Goal: Transaction & Acquisition: Purchase product/service

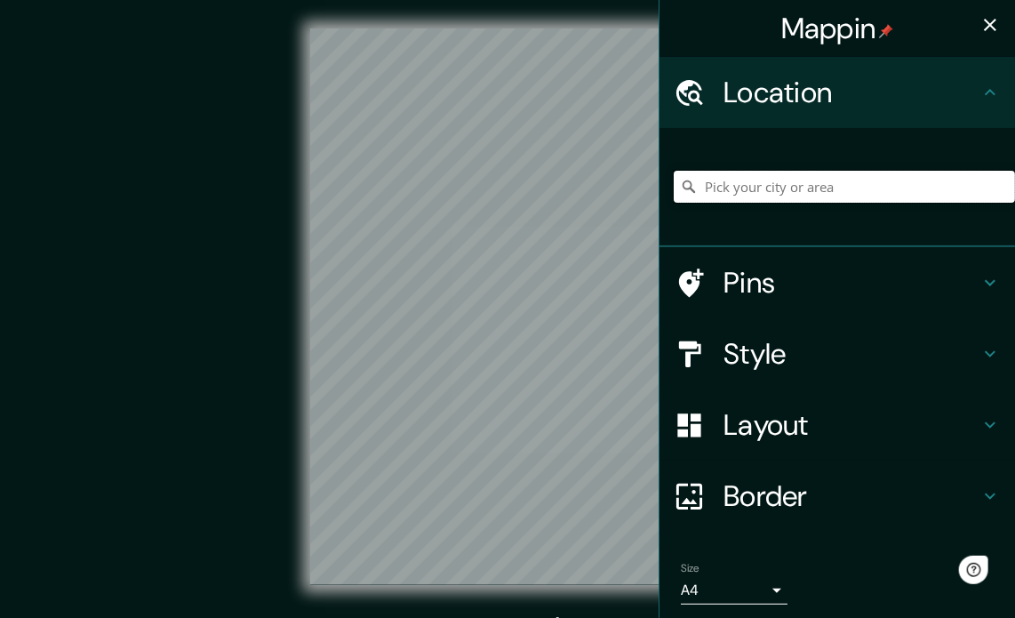
click at [800, 173] on input "Pick your city or area" at bounding box center [844, 187] width 341 height 32
type input "Piura, Departamento de Piura, Perú"
click at [690, 440] on div "Mappin Location Piura, Departamento de Piura, Perú Piura Departamento de Piura,…" at bounding box center [507, 321] width 1015 height 642
click at [698, 582] on body "Mappin Location Piura, Departamento de Piura, Perú Piura Departamento de Piura,…" at bounding box center [507, 309] width 1015 height 618
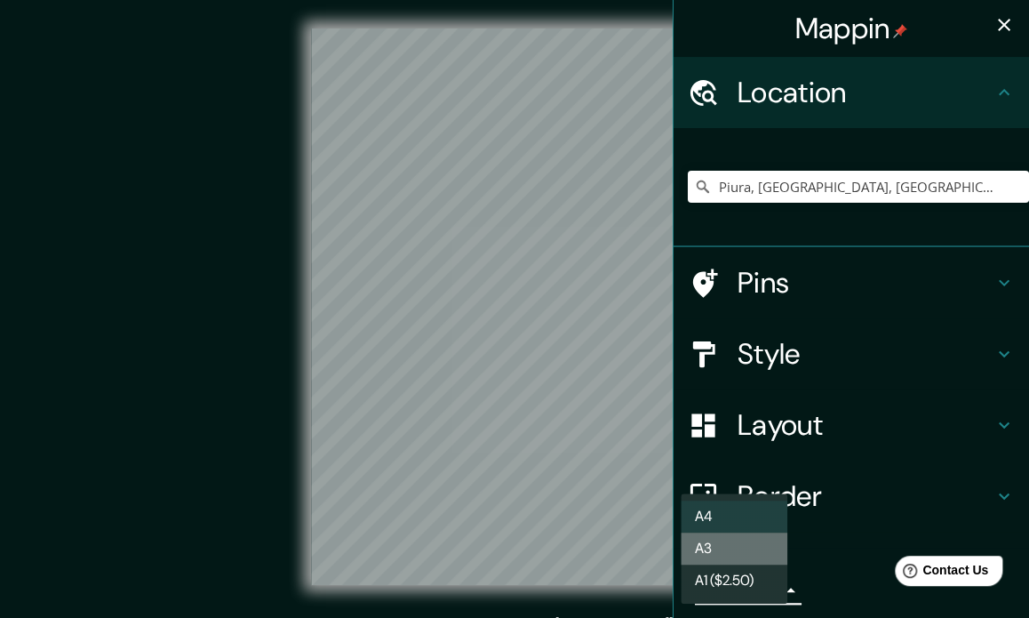
click at [754, 549] on li "A3" at bounding box center [734, 548] width 107 height 32
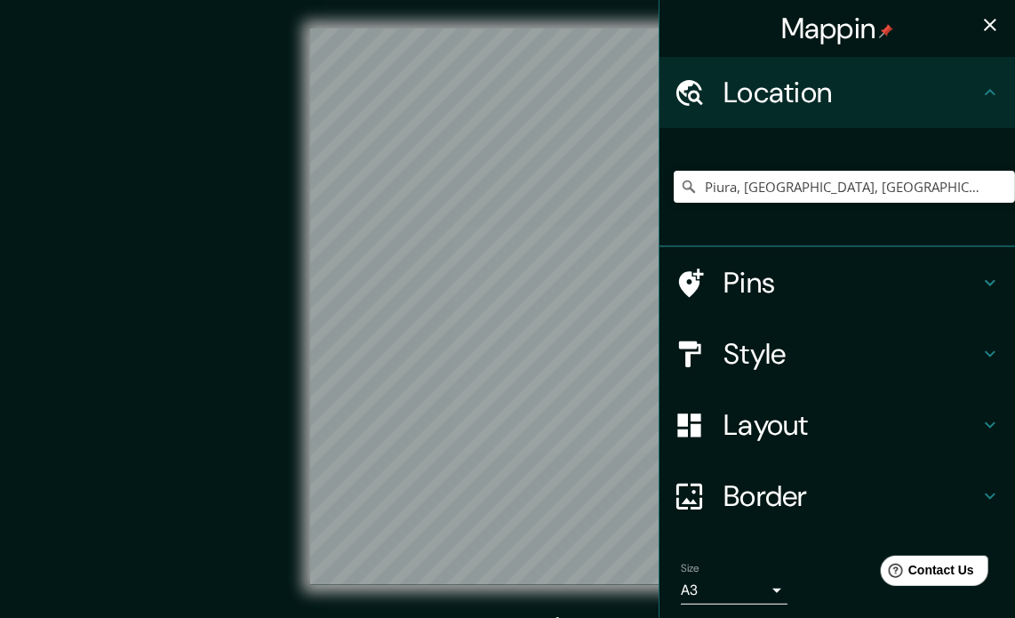
click at [761, 490] on h4 "Border" at bounding box center [851, 496] width 256 height 36
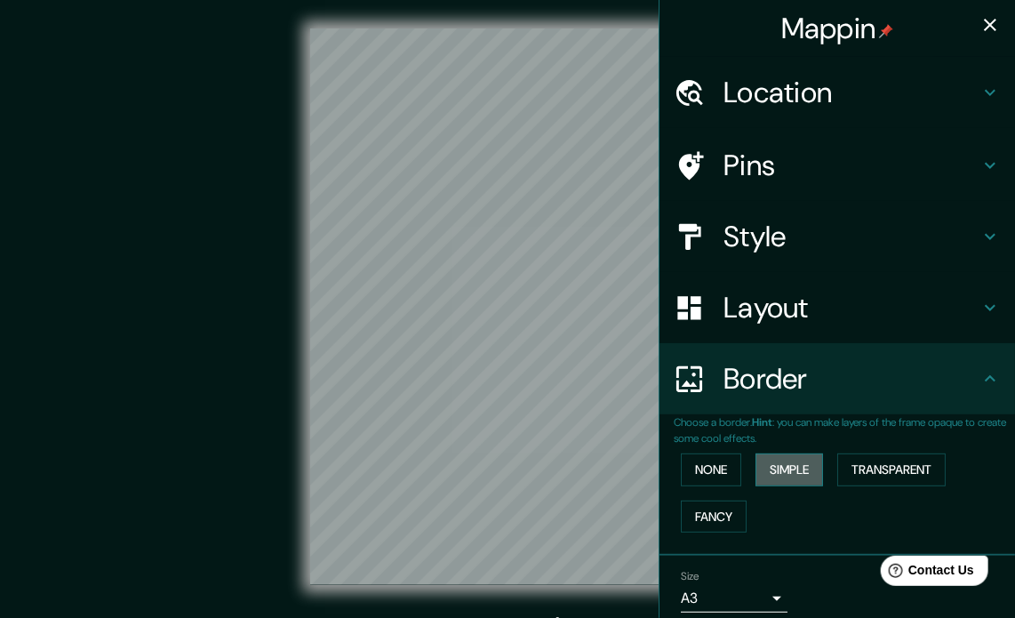
click at [773, 465] on button "Simple" at bounding box center [789, 469] width 68 height 33
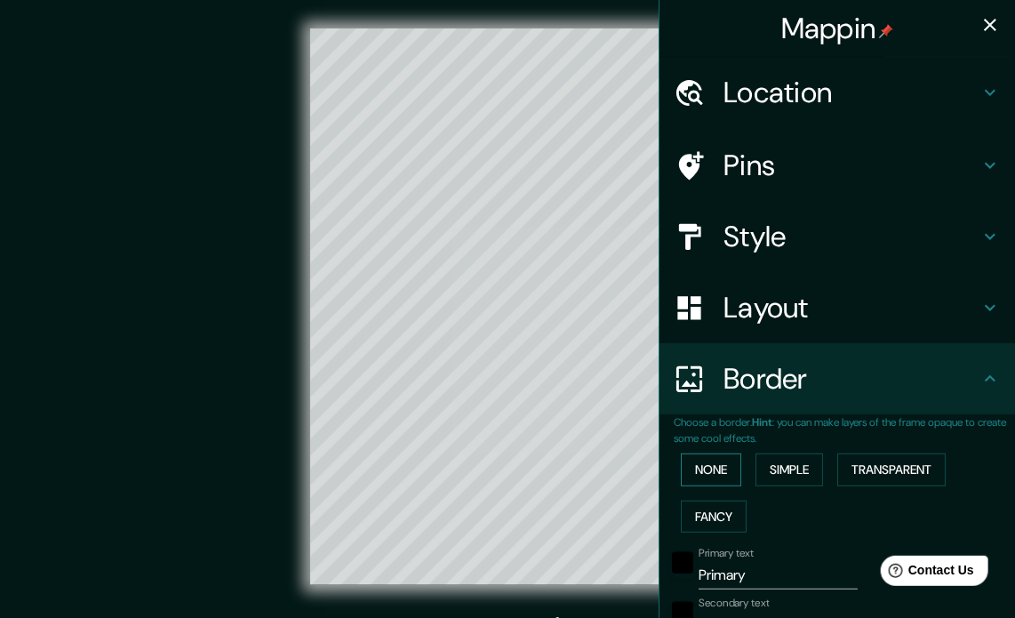
click at [713, 465] on button "None" at bounding box center [711, 469] width 60 height 33
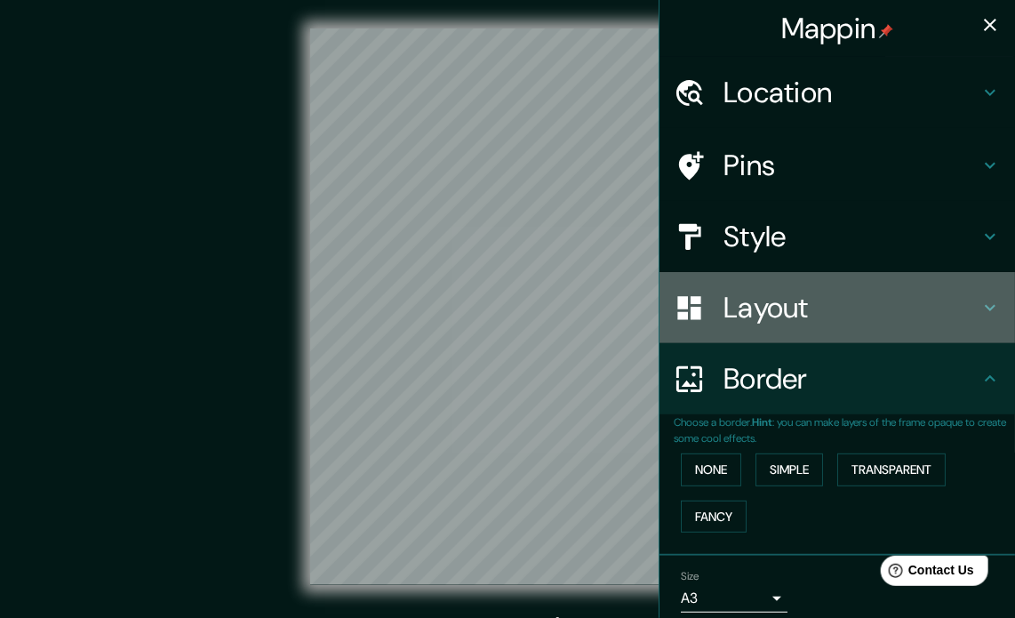
click at [796, 313] on h4 "Layout" at bounding box center [851, 308] width 256 height 36
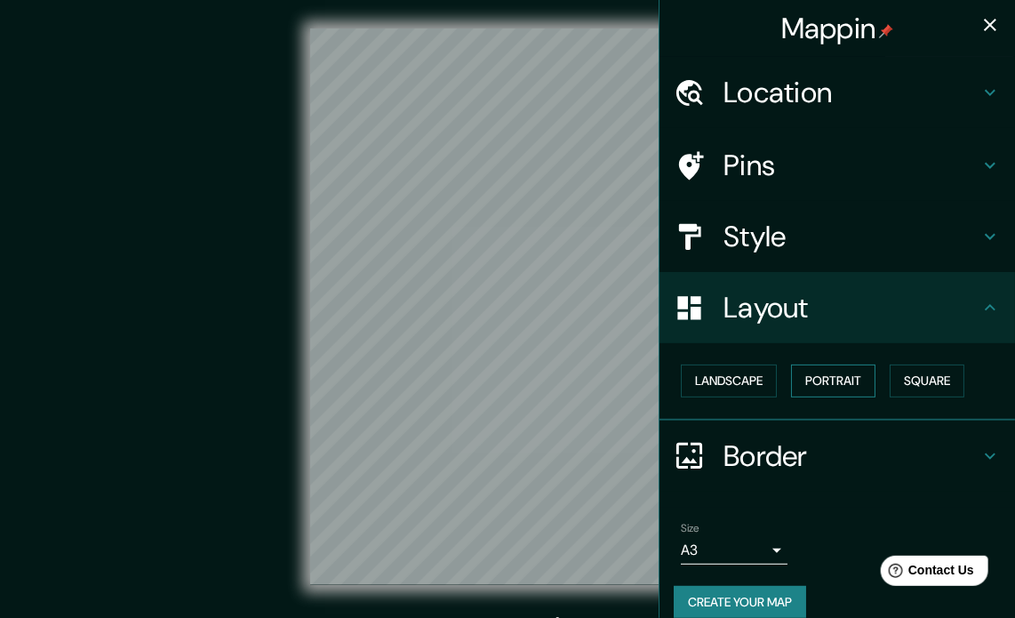
click at [815, 383] on button "Portrait" at bounding box center [833, 380] width 84 height 33
click at [906, 376] on button "Square" at bounding box center [926, 380] width 75 height 33
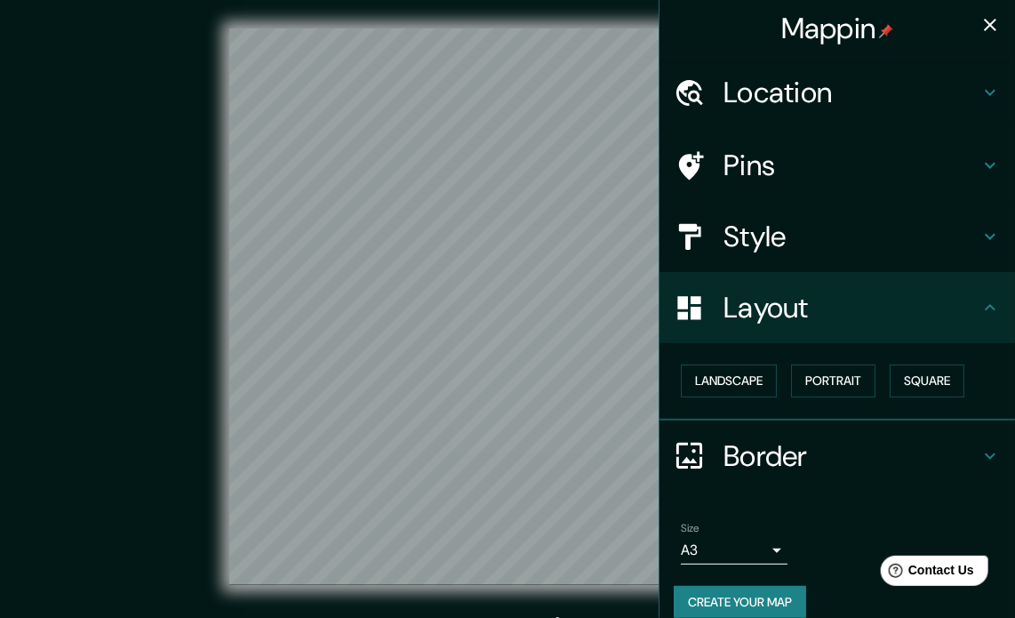
click at [986, 31] on icon "button" at bounding box center [989, 24] width 21 height 21
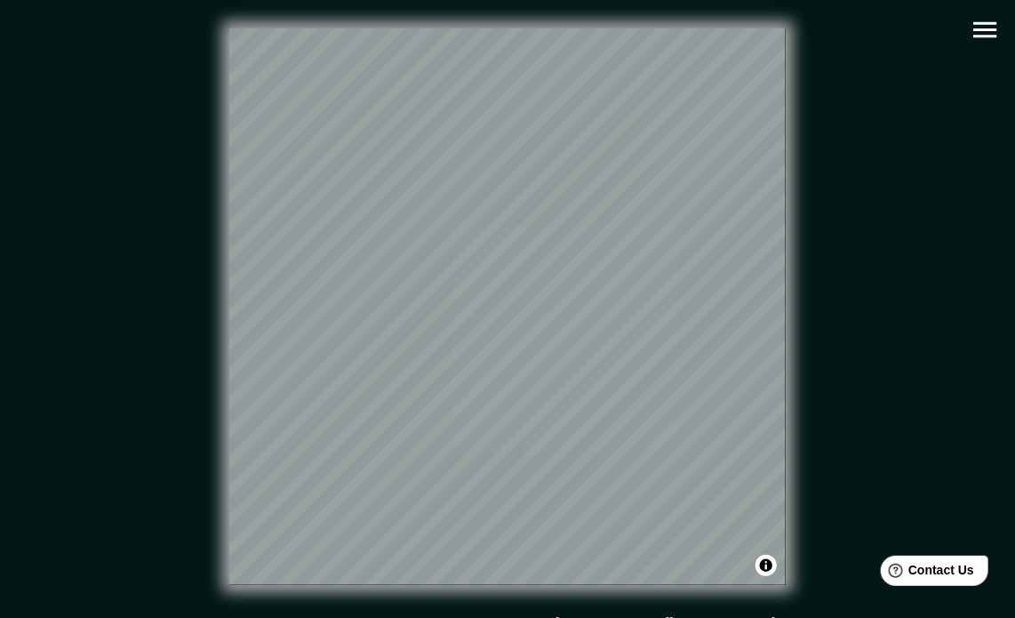
click at [977, 28] on icon "button" at bounding box center [984, 30] width 23 height 16
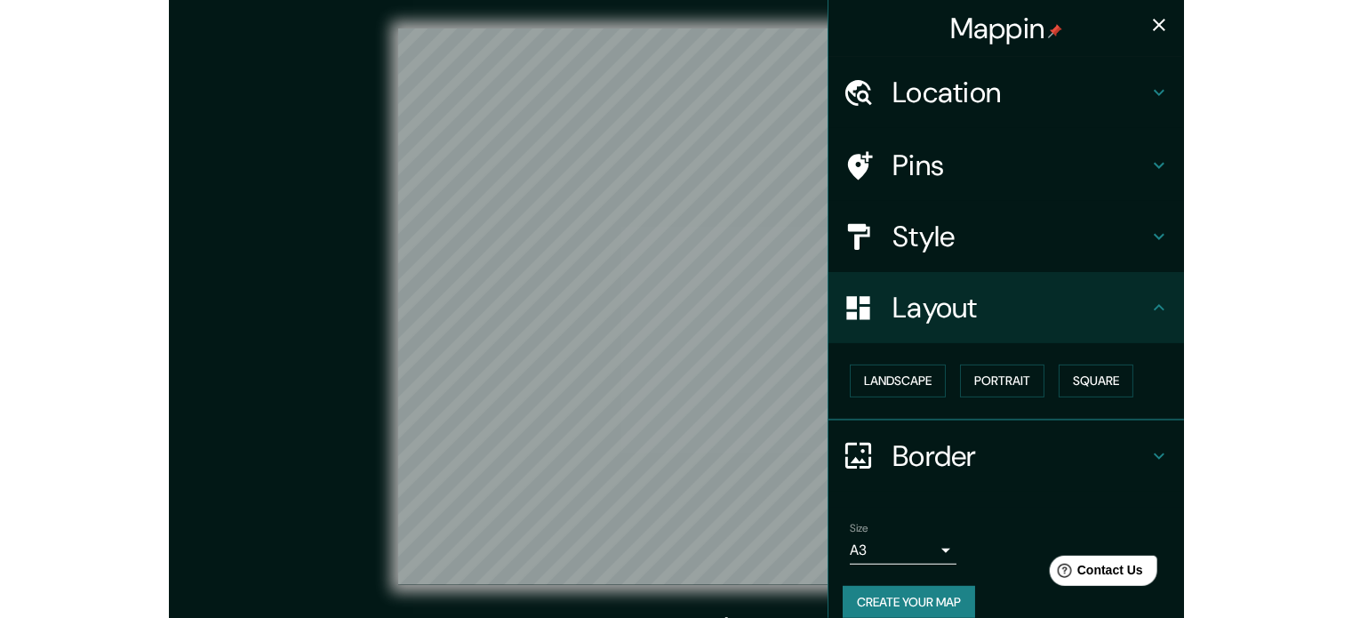
scroll to position [20, 0]
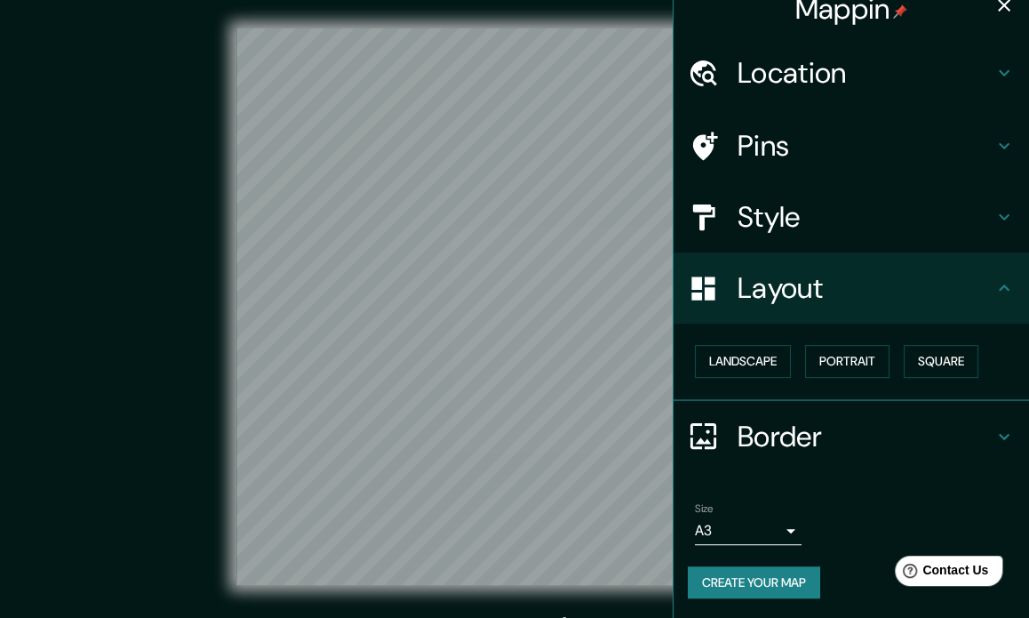
click at [706, 529] on body "Mappin Location Piura, Departamento de Piura, Perú Piura Departamento de Piura,…" at bounding box center [514, 309] width 1029 height 618
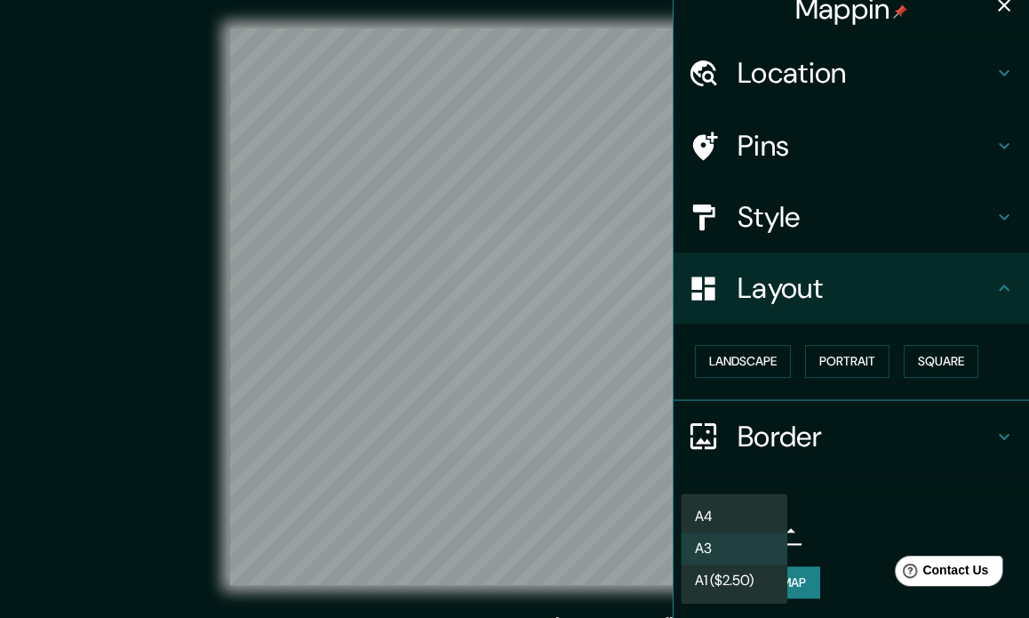
click at [704, 518] on li "A4" at bounding box center [734, 516] width 107 height 32
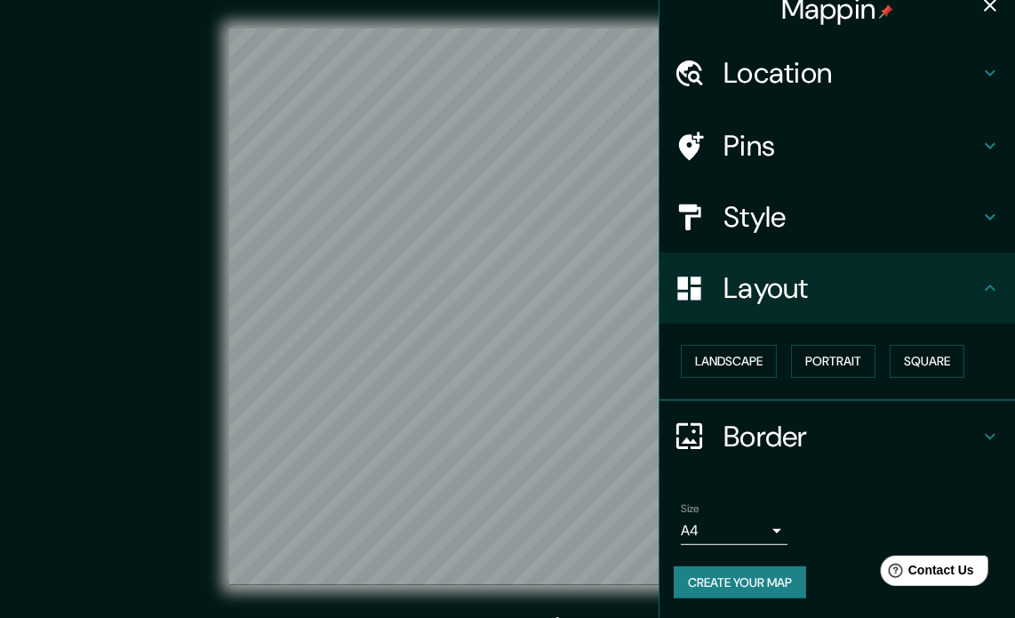
click at [771, 575] on button "Create your map" at bounding box center [740, 582] width 132 height 33
click at [739, 577] on div "Create your map" at bounding box center [837, 582] width 327 height 33
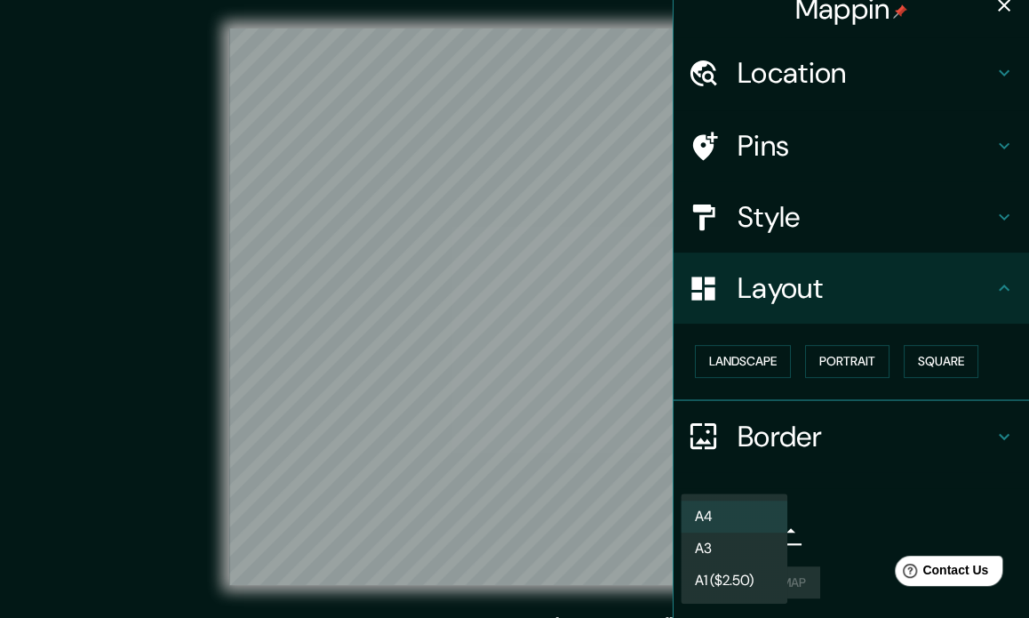
click at [747, 522] on body "Mappin Location Piura, Departamento de Piura, Perú Piura Departamento de Piura,…" at bounding box center [514, 309] width 1029 height 618
click at [746, 541] on li "A3" at bounding box center [734, 548] width 107 height 32
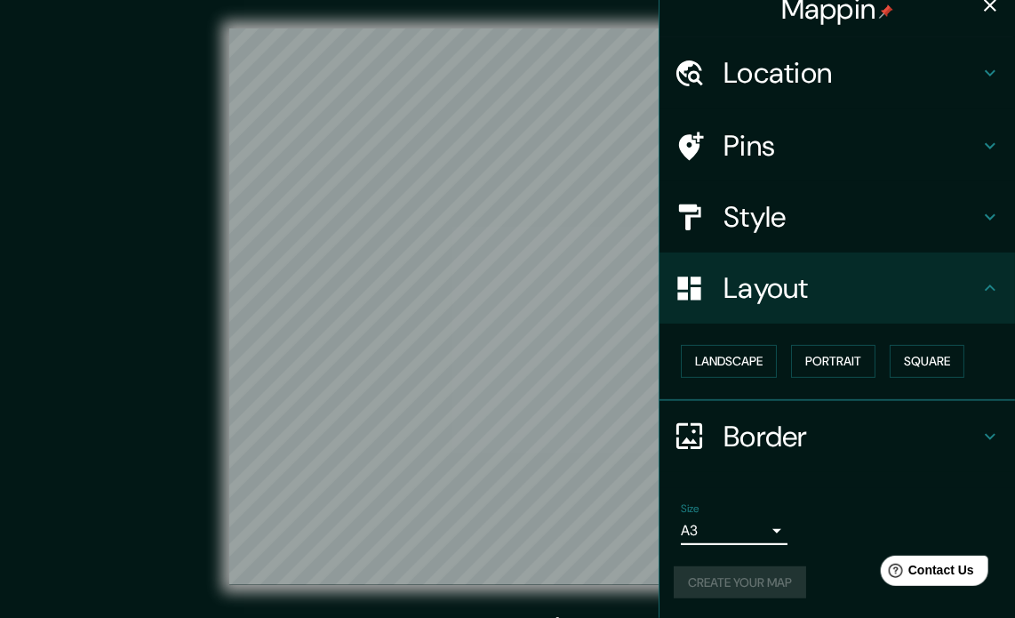
click at [749, 532] on body "Mappin Location Piura, Departamento de Piura, Perú Piura Departamento de Piura,…" at bounding box center [507, 309] width 1015 height 618
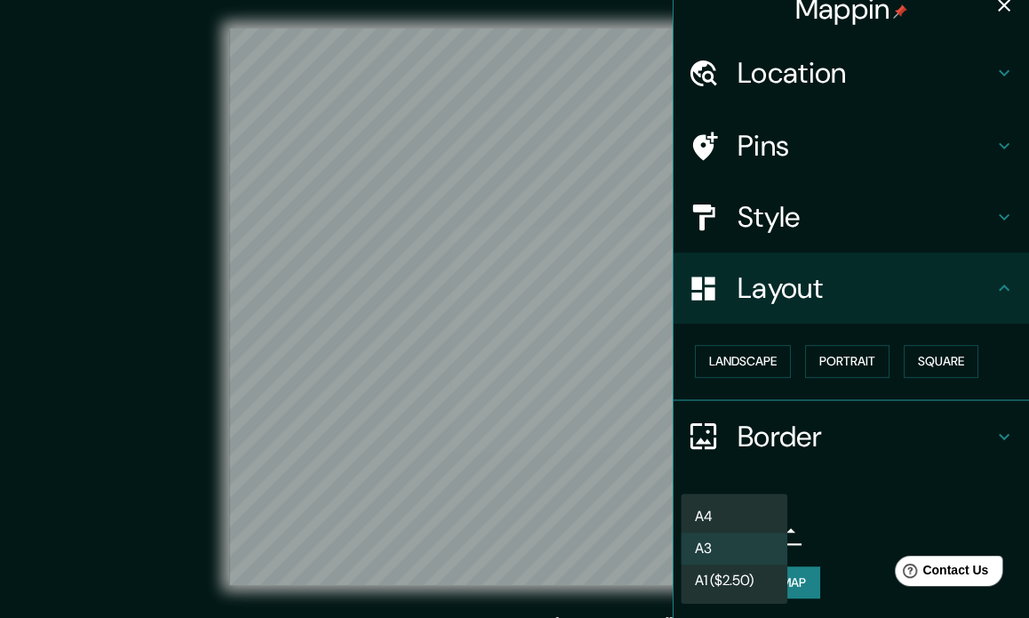
click at [749, 515] on li "A4" at bounding box center [734, 516] width 107 height 32
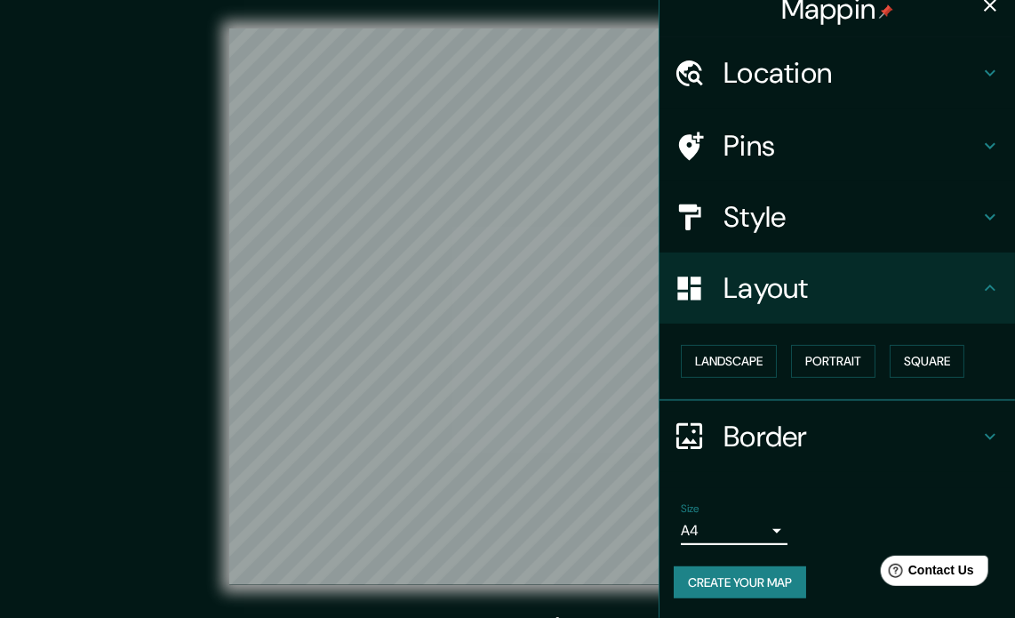
click at [753, 576] on button "Create your map" at bounding box center [740, 582] width 132 height 33
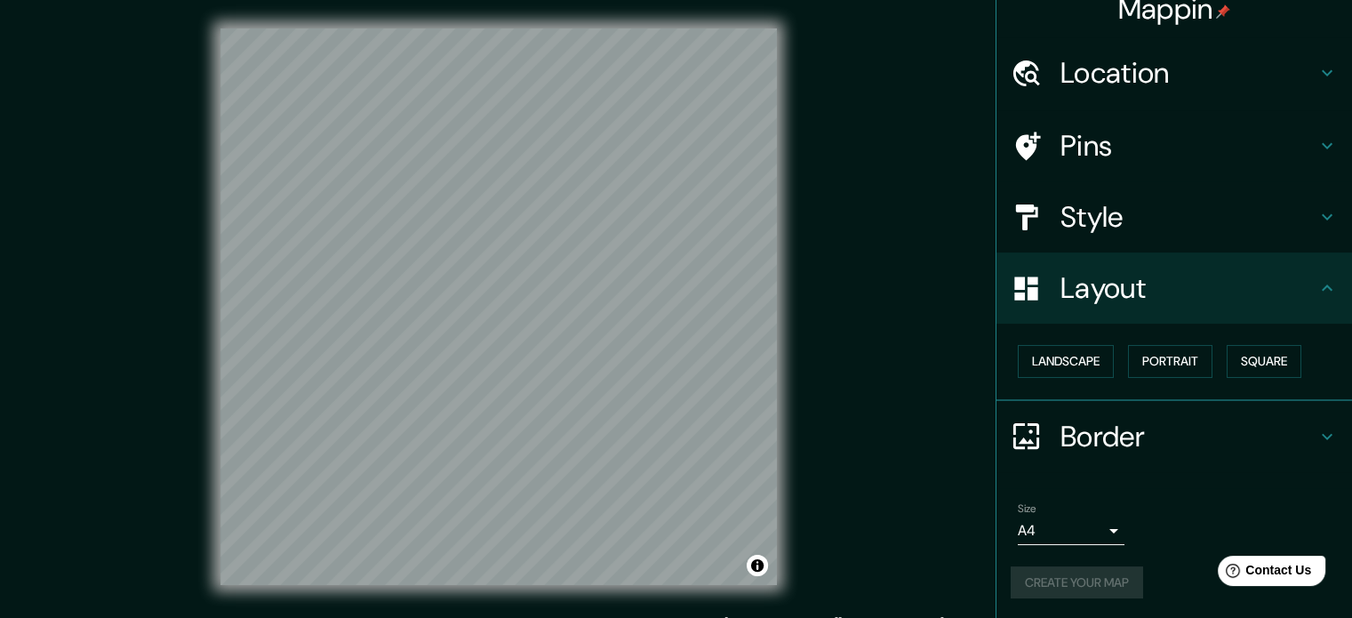
click at [1014, 586] on div "Create your map" at bounding box center [1173, 582] width 327 height 33
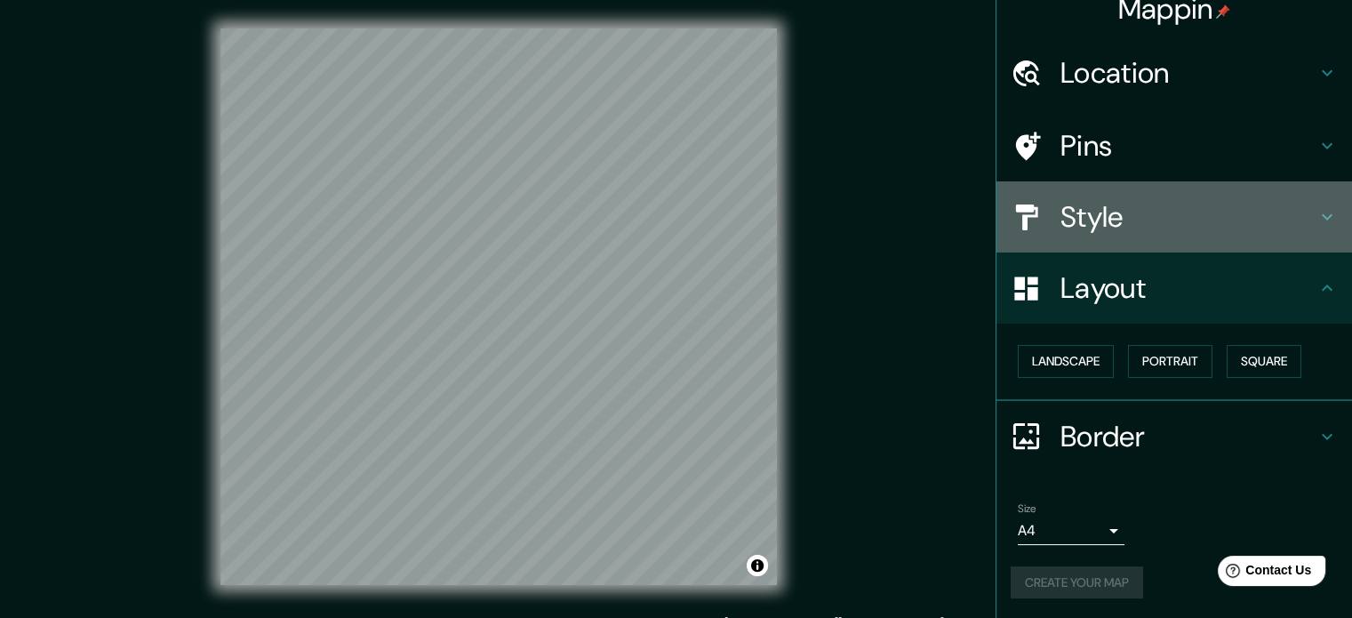
drag, startPoint x: 1089, startPoint y: 195, endPoint x: 1093, endPoint y: 211, distance: 15.5
click at [1014, 195] on div "Style" at bounding box center [1173, 216] width 355 height 71
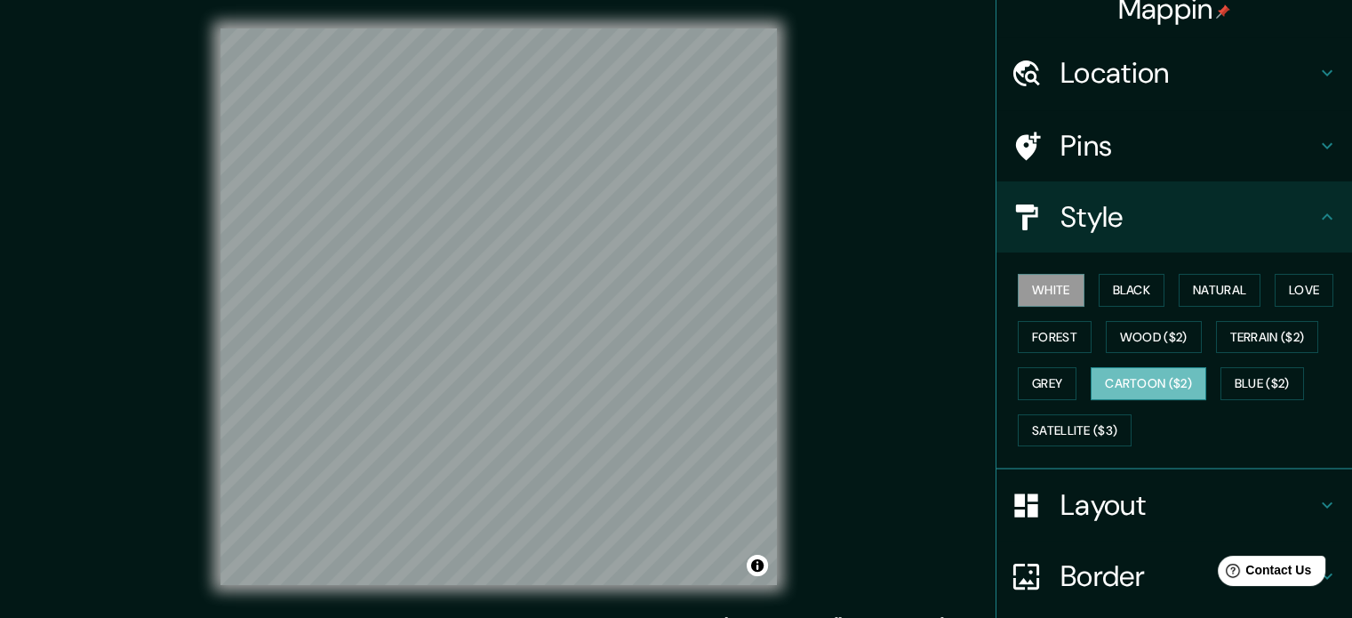
click at [1014, 369] on button "Cartoon ($2)" at bounding box center [1148, 383] width 116 height 33
click at [1014, 387] on button "Grey" at bounding box center [1046, 383] width 59 height 33
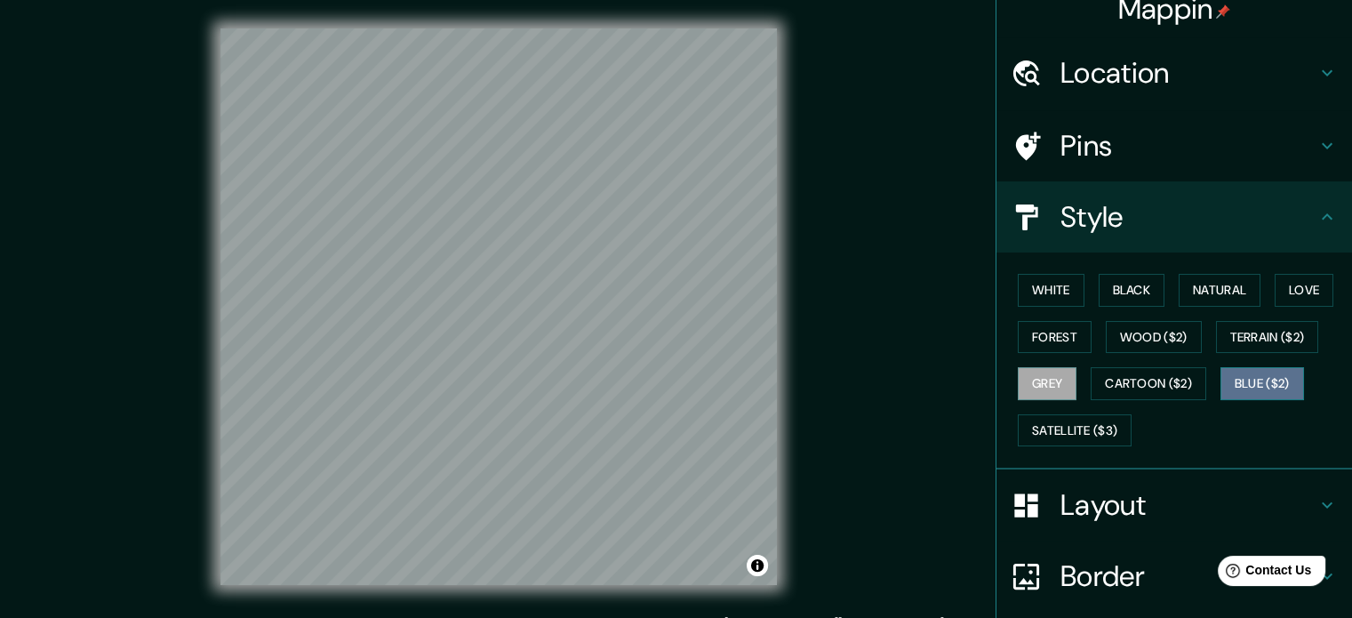
click at [1014, 385] on button "Blue ($2)" at bounding box center [1262, 383] width 84 height 33
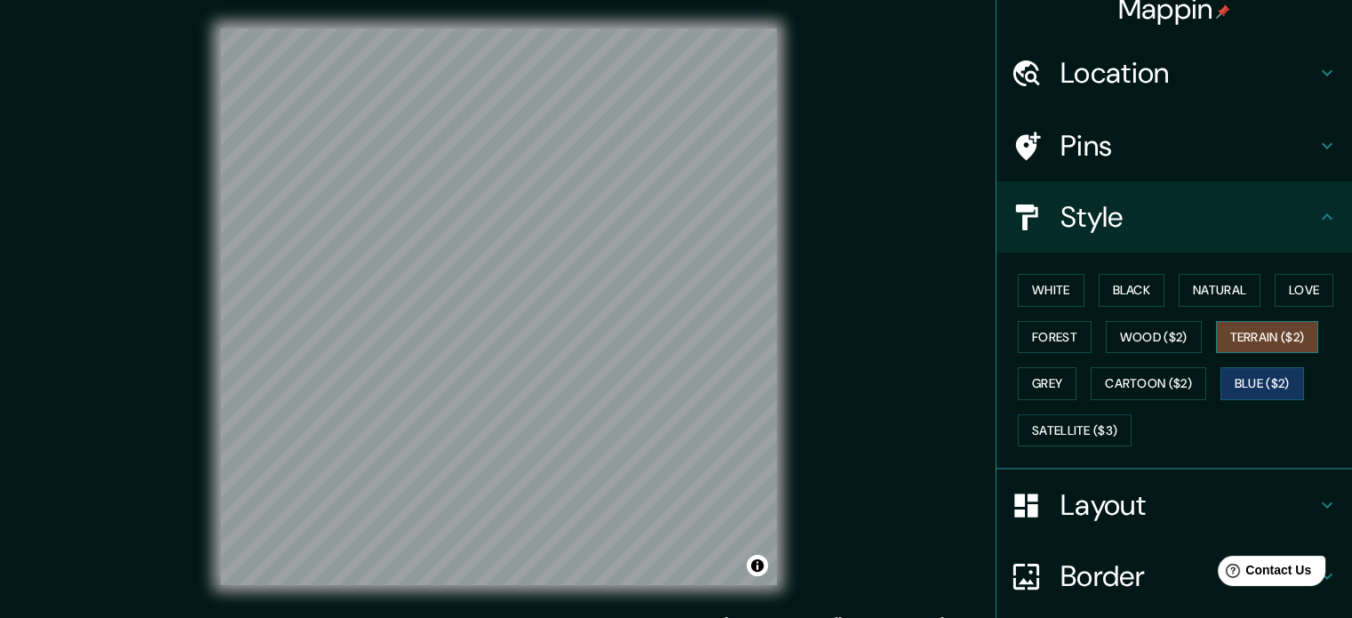
click at [1014, 334] on button "Terrain ($2)" at bounding box center [1267, 337] width 103 height 33
click at [1014, 382] on button "Blue ($2)" at bounding box center [1262, 383] width 84 height 33
click at [1014, 431] on button "Satellite ($3)" at bounding box center [1074, 430] width 114 height 33
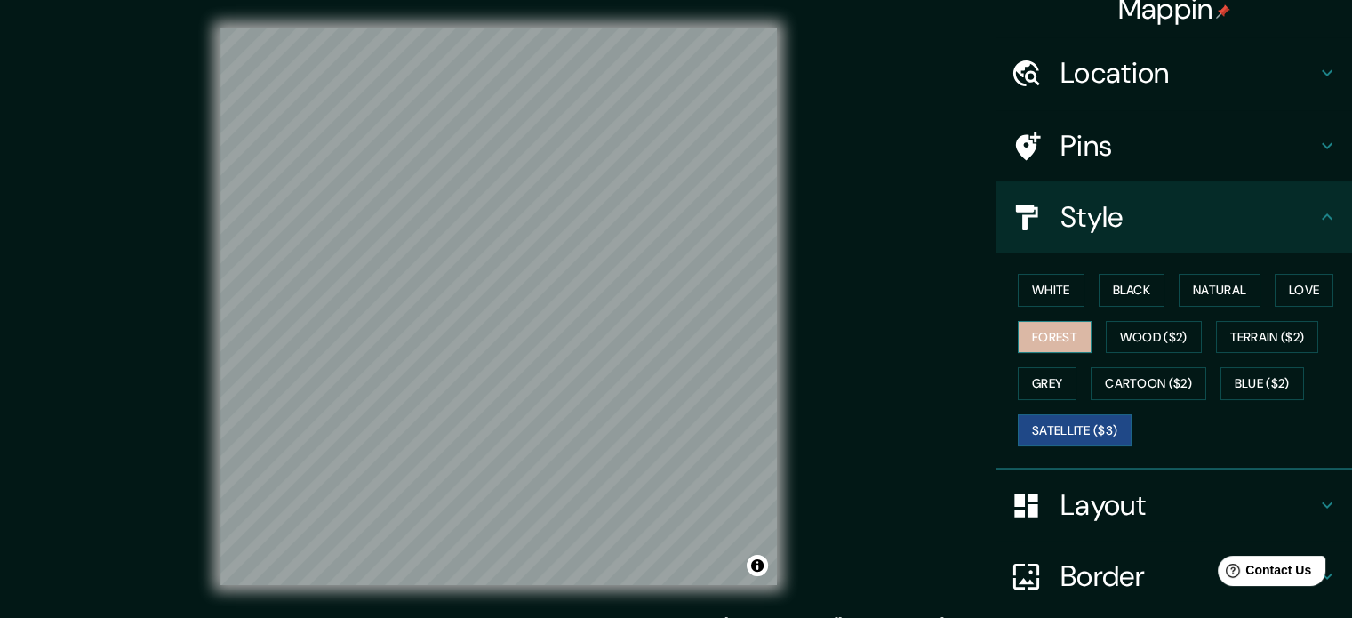
click at [1014, 331] on button "Forest" at bounding box center [1054, 337] width 74 height 33
click at [1014, 298] on button "Natural" at bounding box center [1219, 290] width 82 height 33
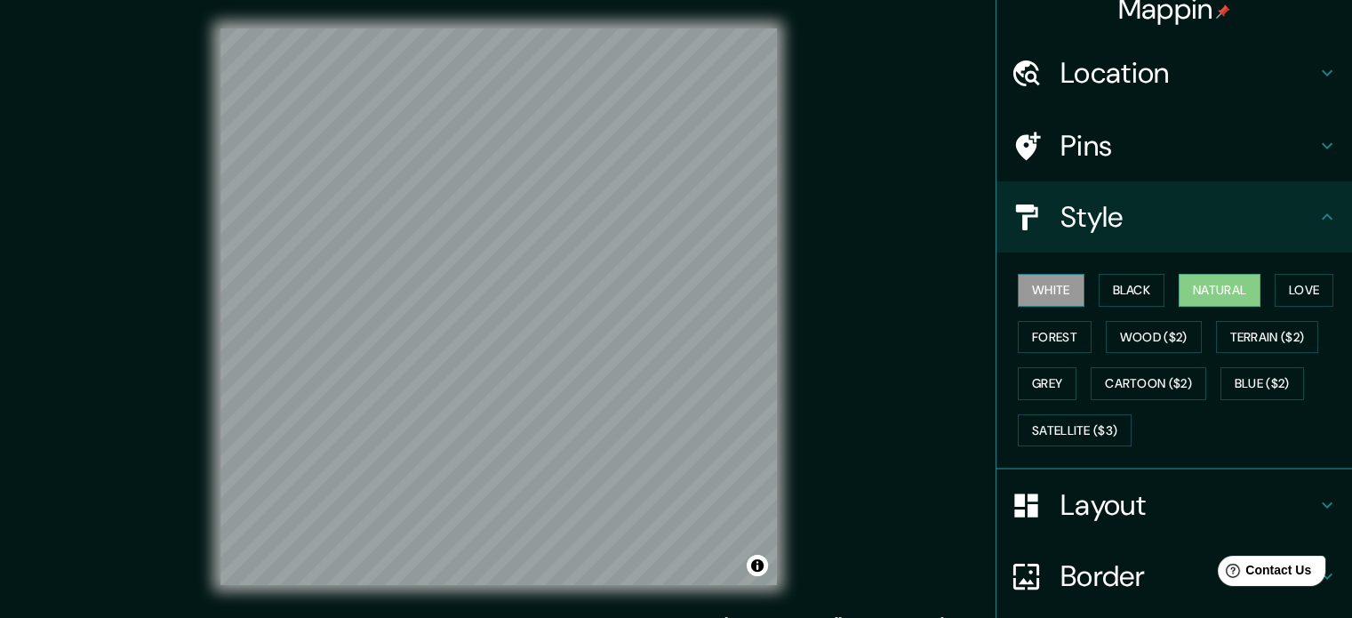
click at [1014, 288] on button "White" at bounding box center [1050, 290] width 67 height 33
click at [1014, 291] on button "Black" at bounding box center [1131, 290] width 67 height 33
click at [1014, 291] on button "White" at bounding box center [1050, 290] width 67 height 33
click at [1014, 498] on h4 "Layout" at bounding box center [1188, 505] width 256 height 36
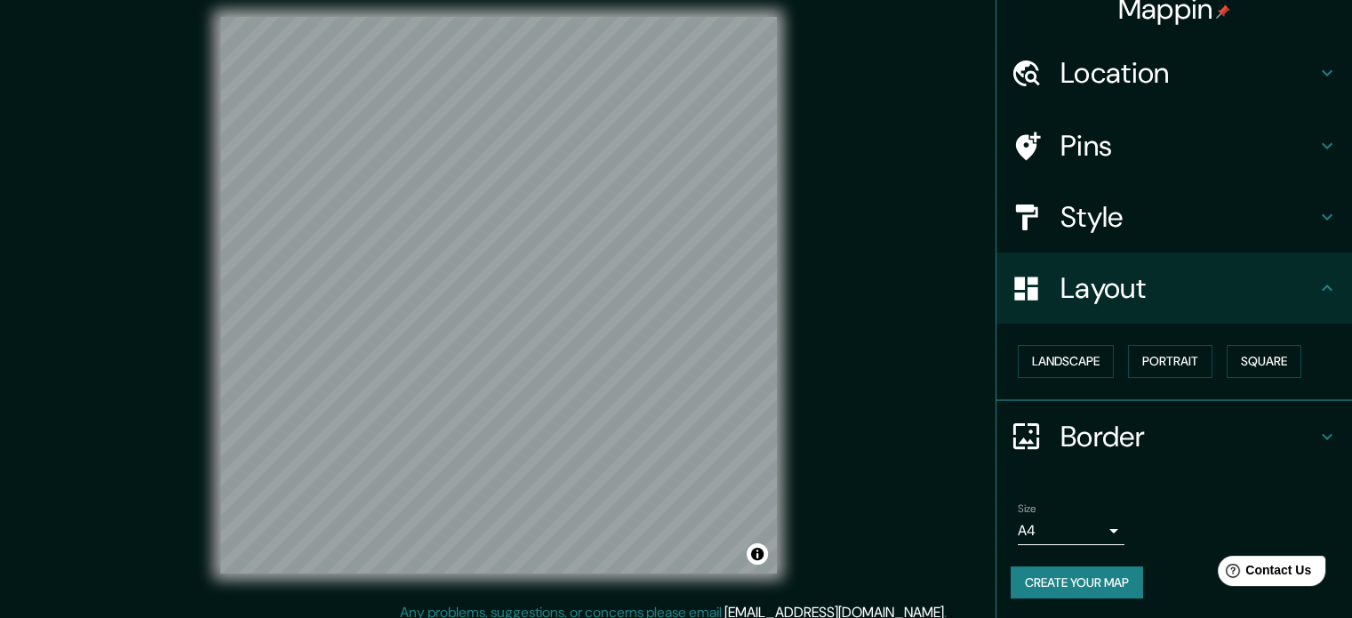
scroll to position [23, 0]
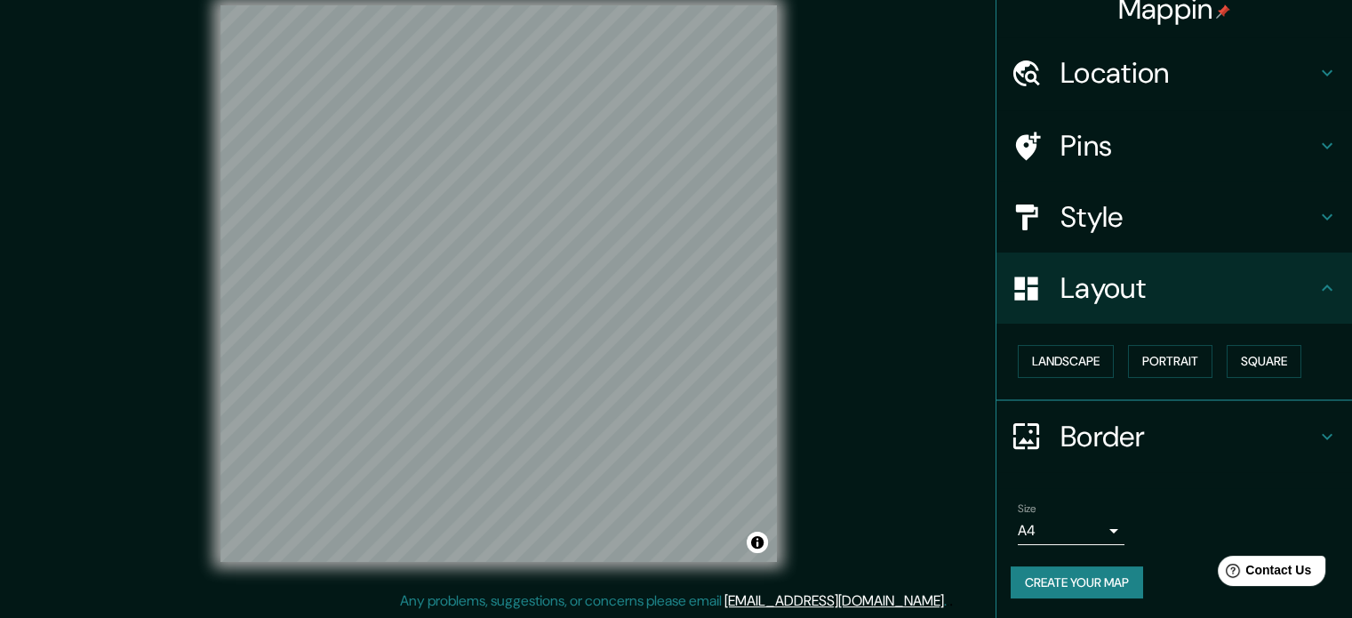
click at [1014, 578] on button "Create your map" at bounding box center [1076, 582] width 132 height 33
click at [1014, 588] on button "Create your map" at bounding box center [1076, 582] width 132 height 33
click at [1014, 440] on h4 "Border" at bounding box center [1188, 437] width 256 height 36
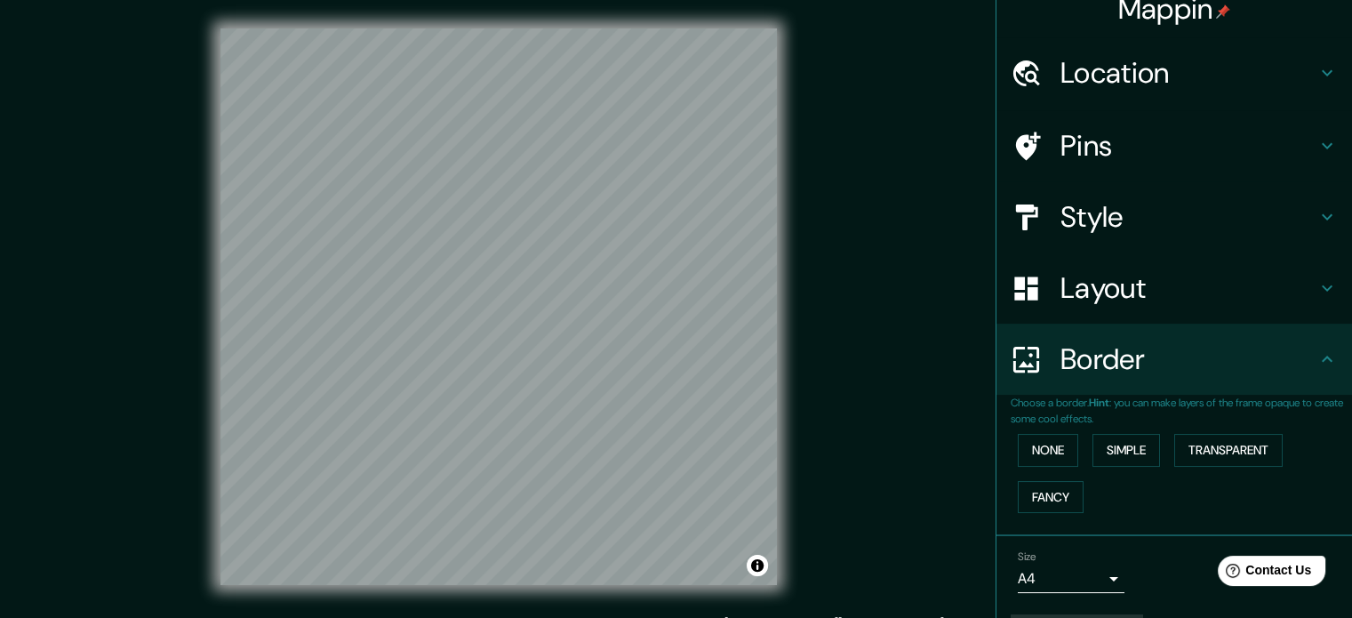
scroll to position [0, 0]
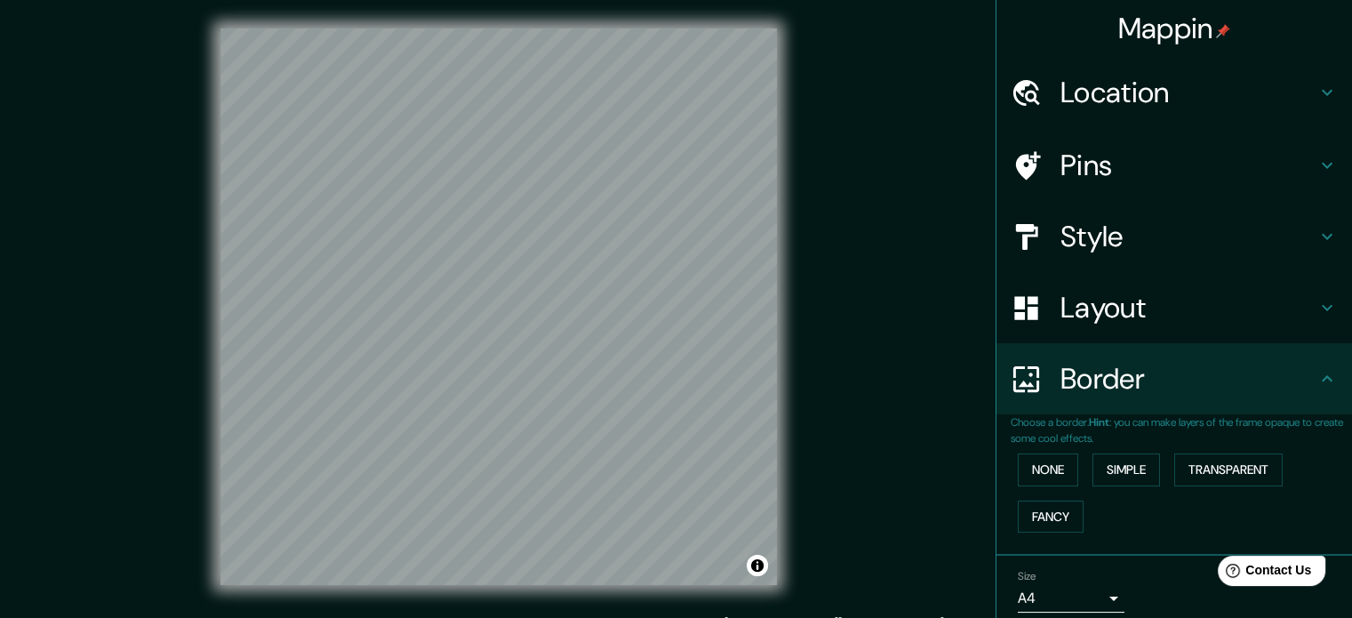
click at [903, 426] on div "© Mapbox © OpenStreetMap Improve this map" at bounding box center [498, 306] width 1216 height 556
click at [1014, 576] on div "Size A4 single" at bounding box center [1070, 591] width 107 height 43
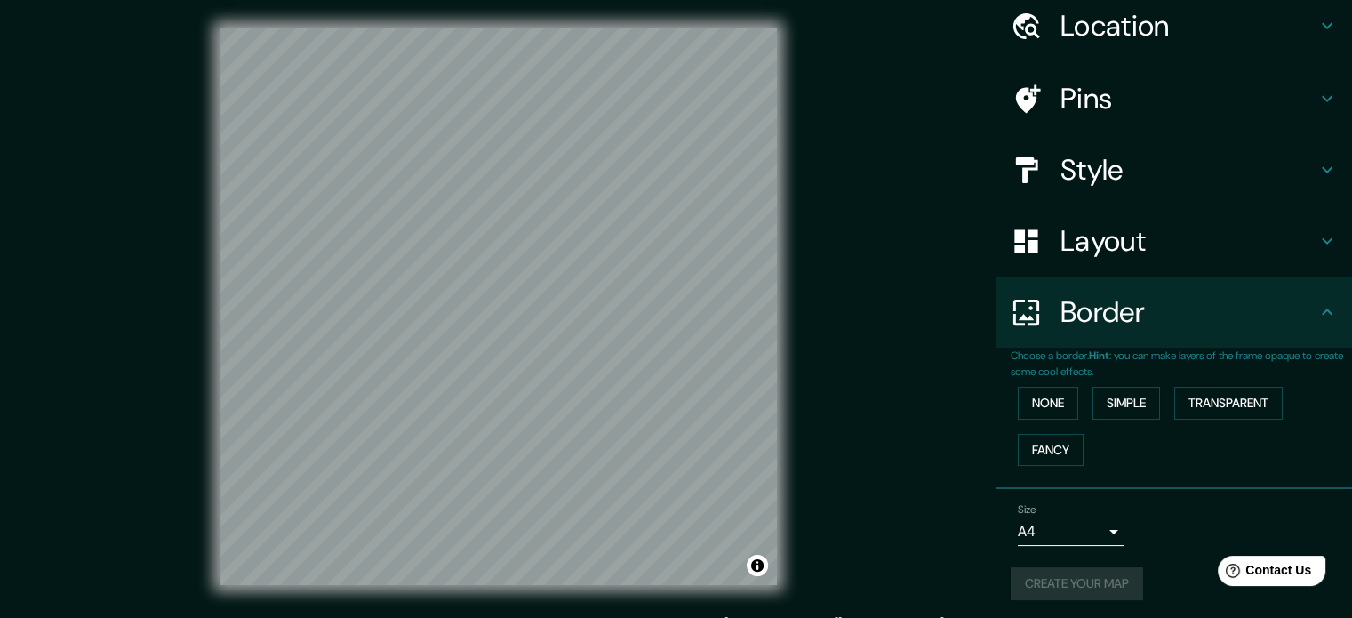
scroll to position [68, 0]
click at [1014, 575] on button "Create your map" at bounding box center [1076, 582] width 132 height 33
click at [1014, 589] on button "Create your map" at bounding box center [1076, 582] width 132 height 33
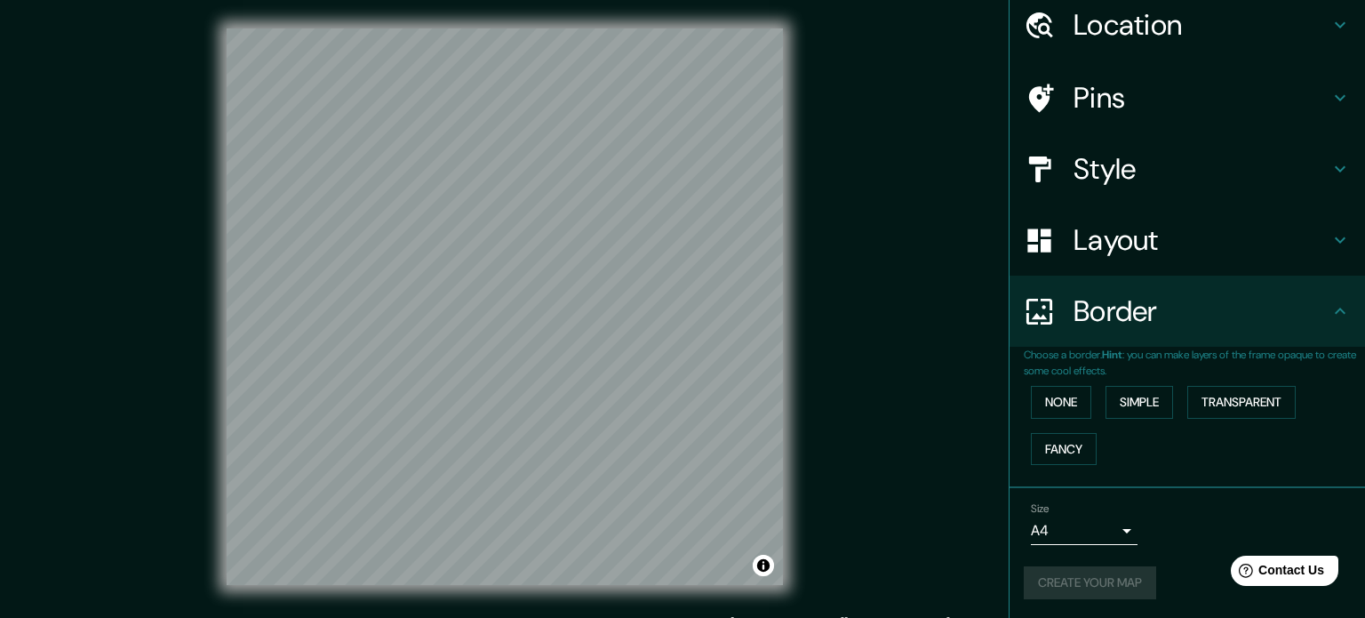
click at [1014, 531] on body "Mappin Location Piura, Departamento de Piura, Perú Piura Departamento de Piura,…" at bounding box center [682, 309] width 1365 height 618
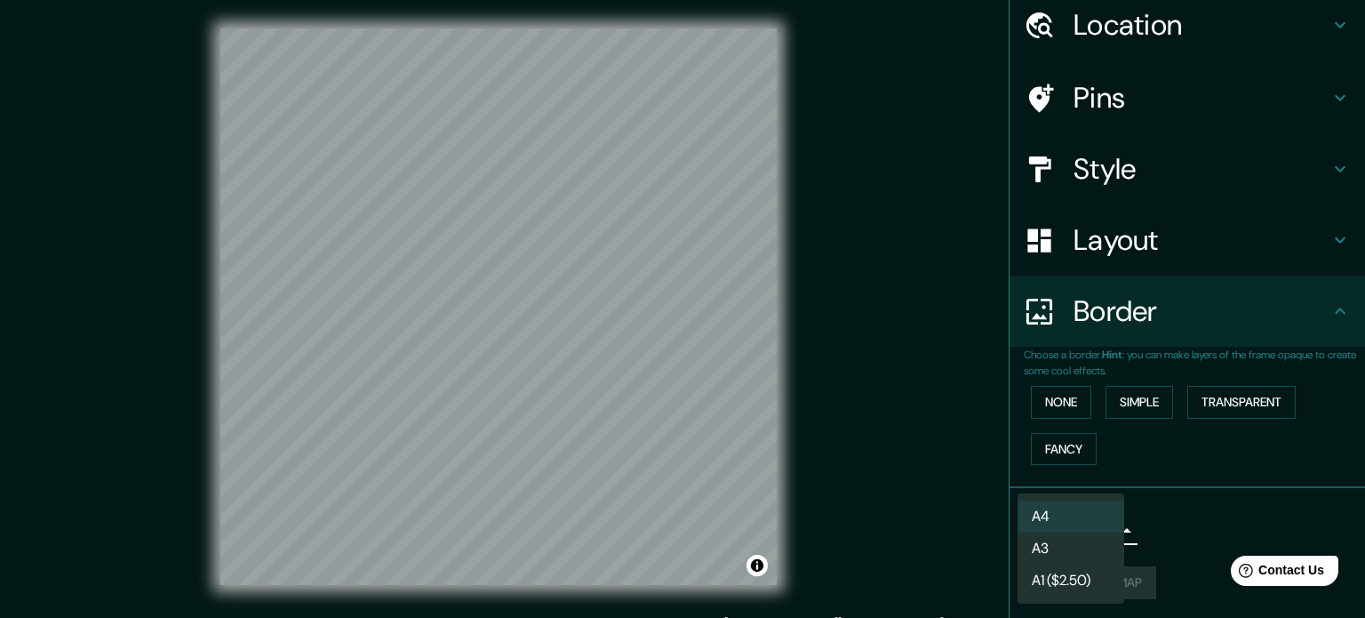
drag, startPoint x: 1073, startPoint y: 541, endPoint x: 1066, endPoint y: 557, distance: 17.5
click at [1014, 544] on li "A3" at bounding box center [1070, 548] width 107 height 32
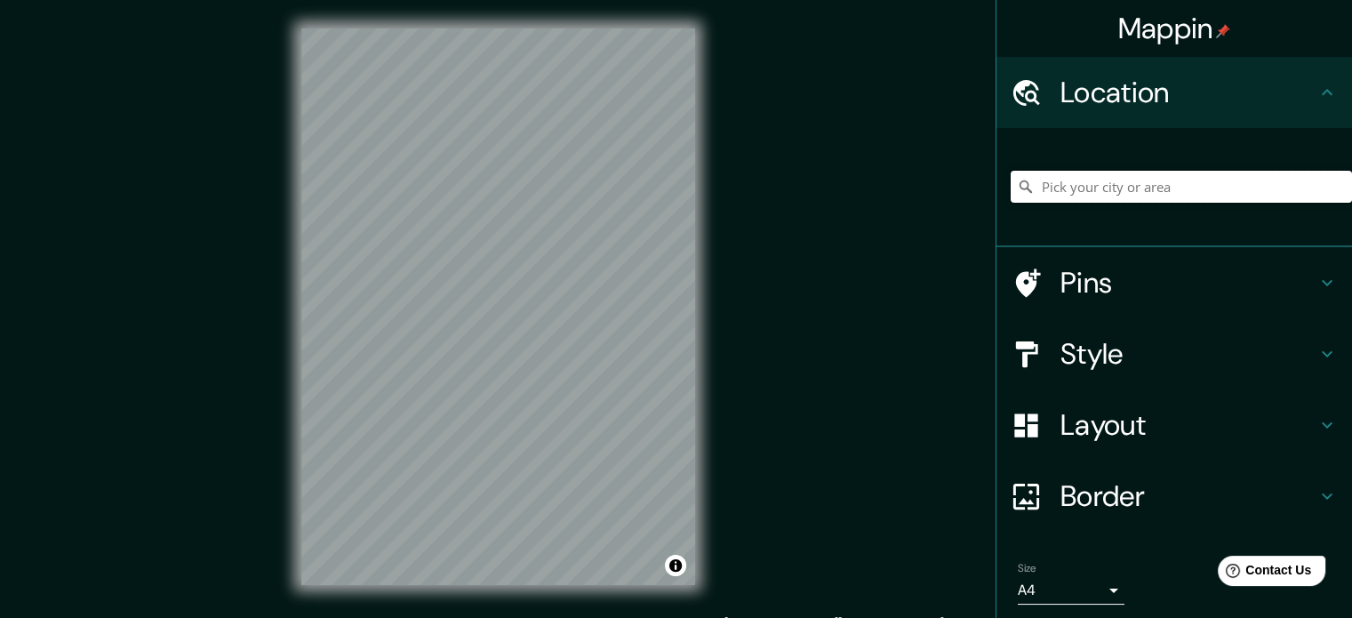
click at [1098, 187] on input "Pick your city or area" at bounding box center [1180, 187] width 341 height 32
type input "Piura, [GEOGRAPHIC_DATA], [GEOGRAPHIC_DATA]"
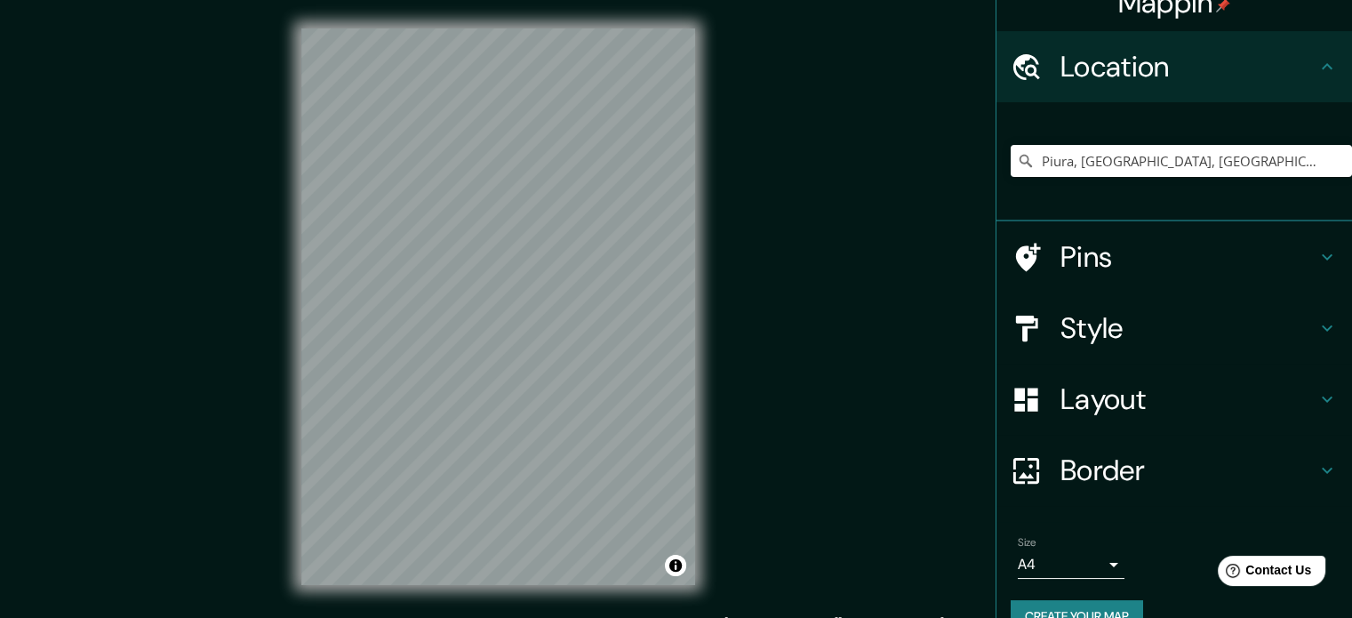
scroll to position [60, 0]
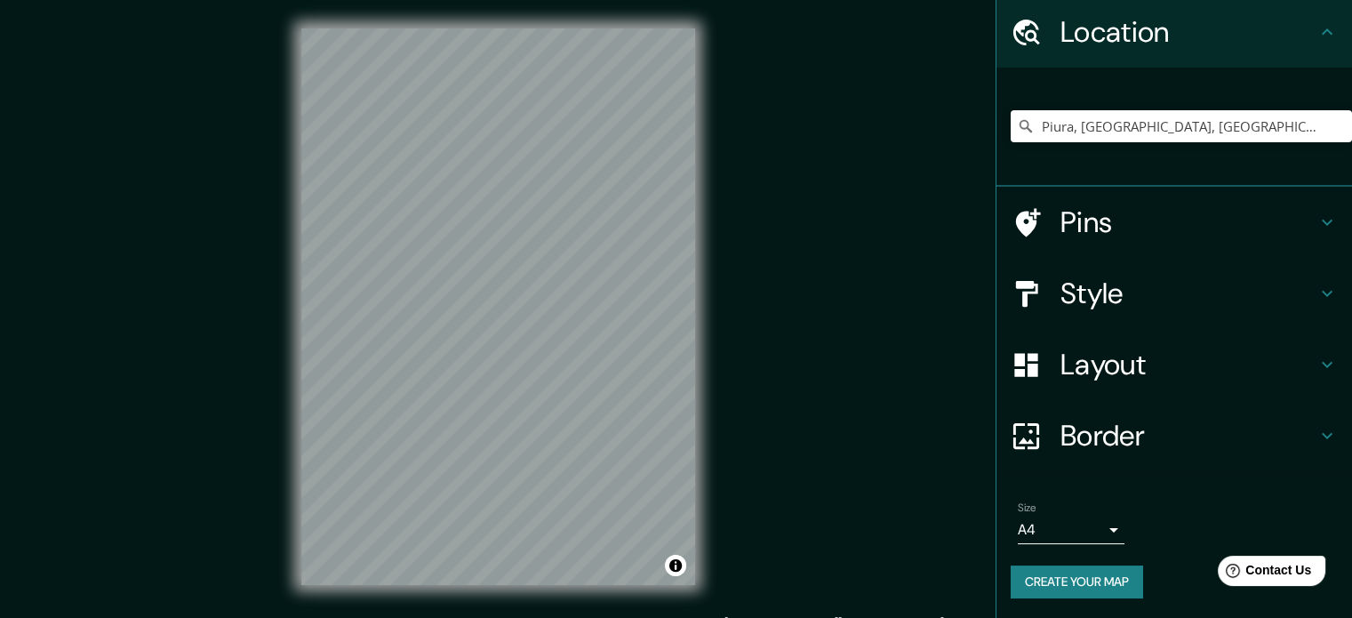
click at [1072, 575] on button "Create your map" at bounding box center [1076, 581] width 132 height 33
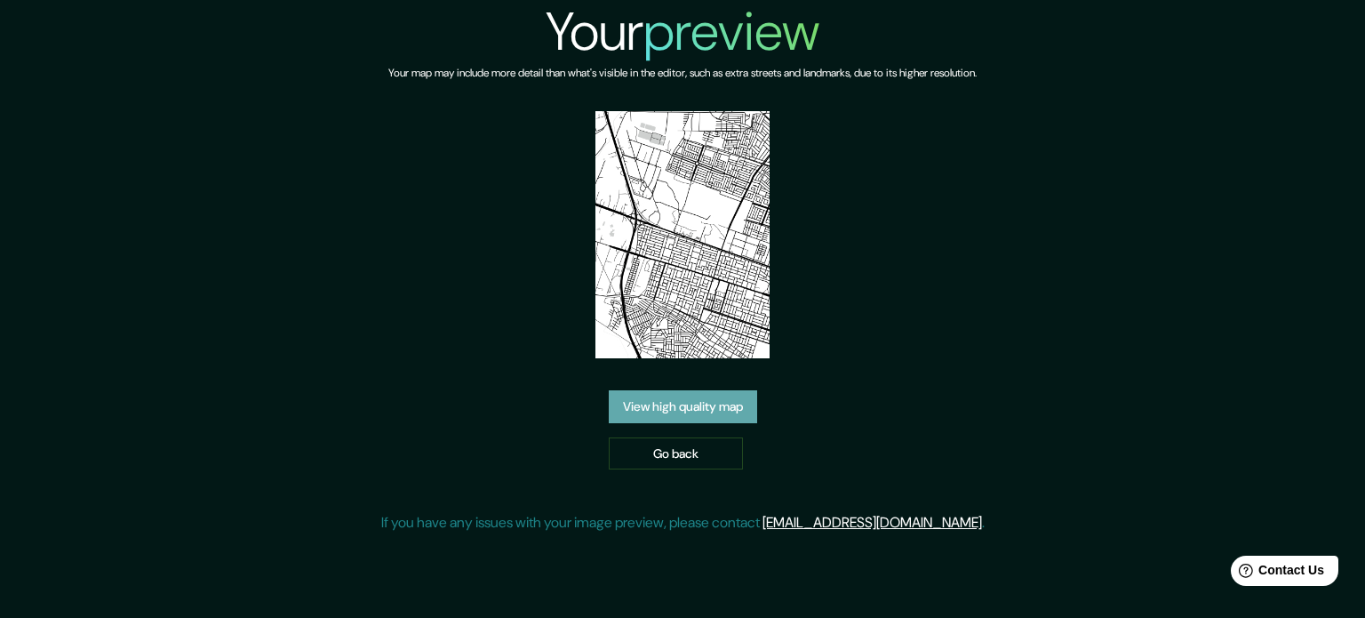
click at [686, 412] on link "View high quality map" at bounding box center [683, 406] width 148 height 33
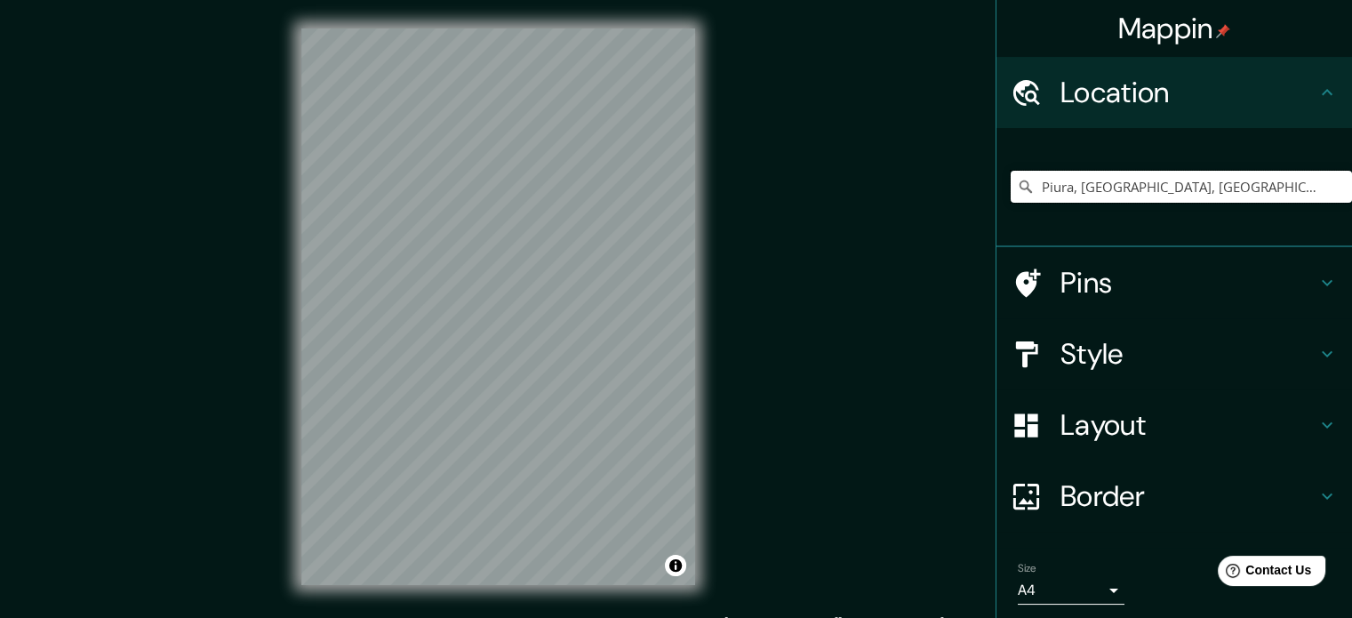
click at [1120, 176] on input "Piura, [GEOGRAPHIC_DATA], [GEOGRAPHIC_DATA]" at bounding box center [1180, 187] width 341 height 32
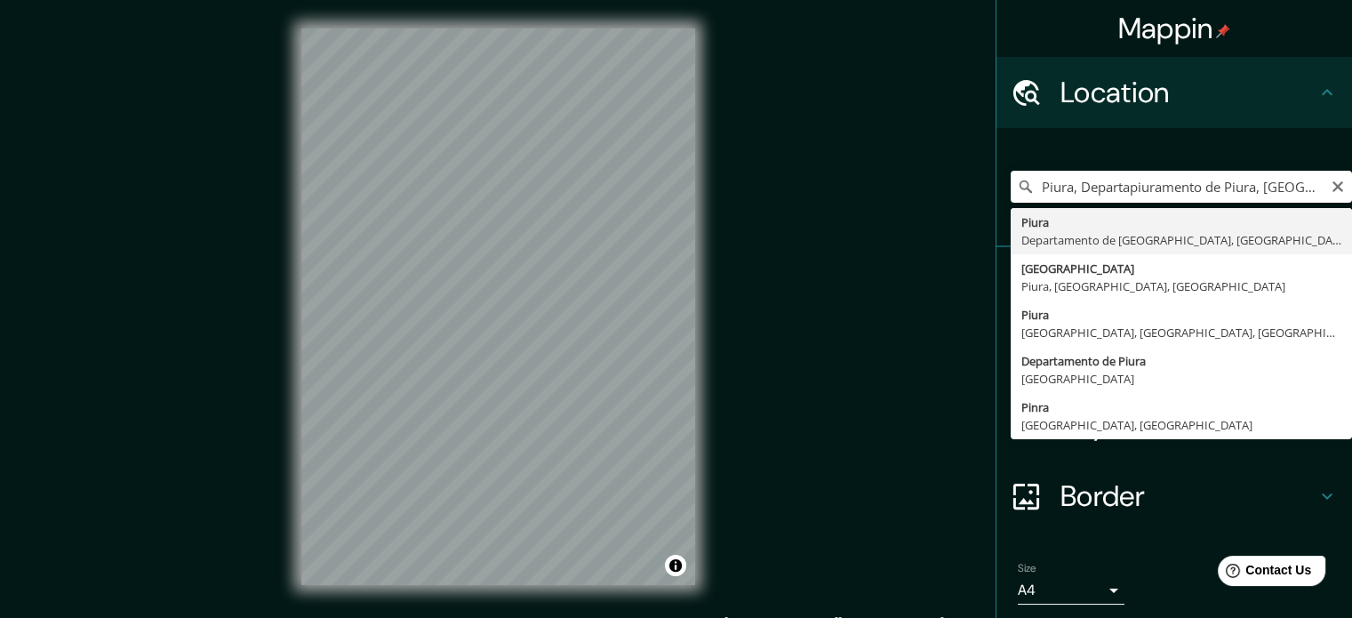
type input "Piura, [GEOGRAPHIC_DATA], [GEOGRAPHIC_DATA]"
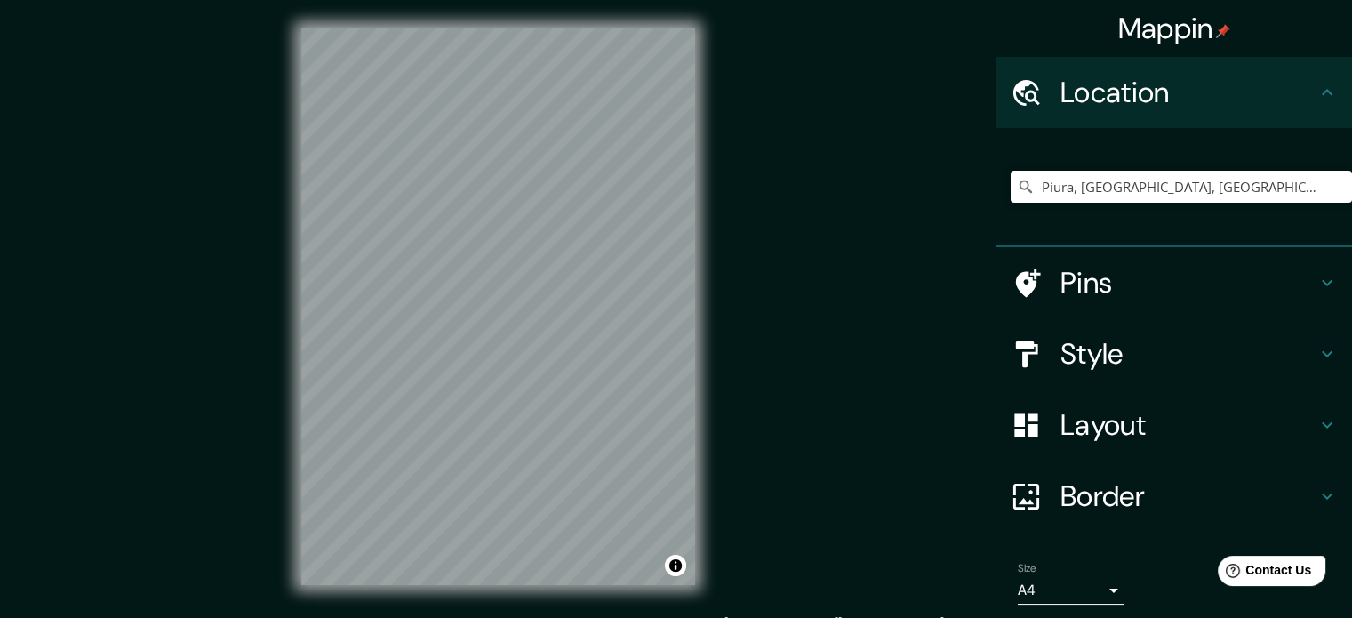
click at [1076, 324] on div "Style" at bounding box center [1173, 353] width 355 height 71
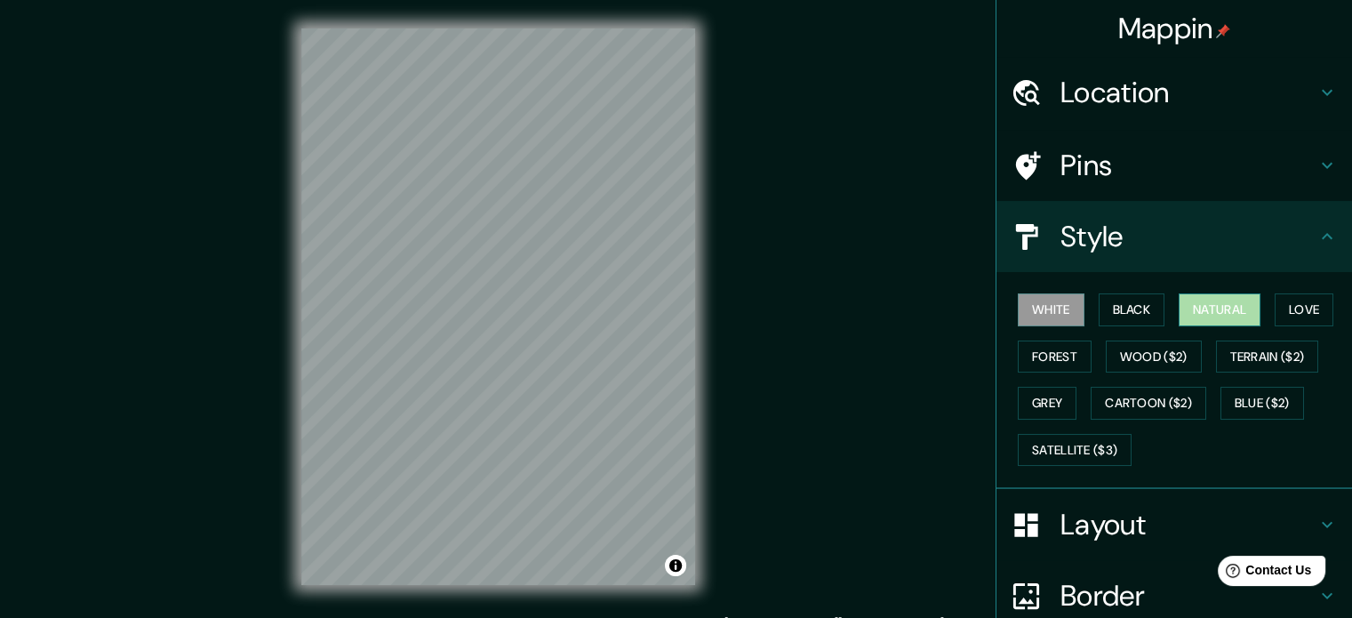
click at [1212, 299] on button "Natural" at bounding box center [1219, 309] width 82 height 33
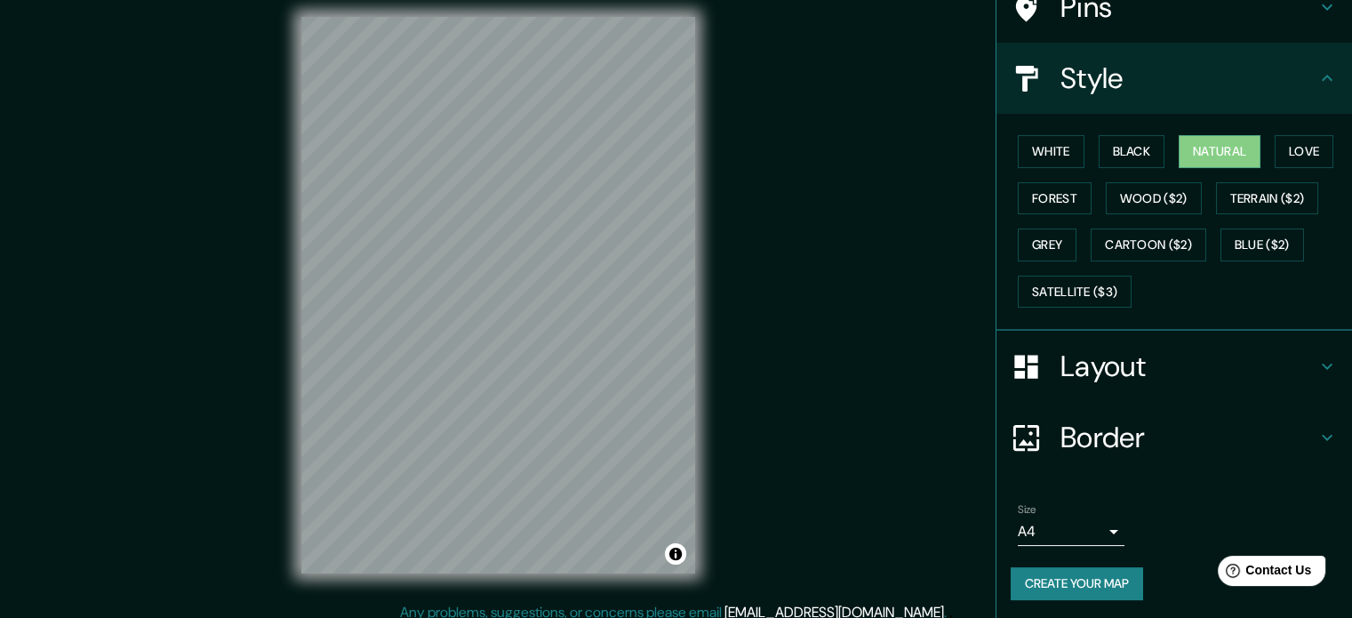
scroll to position [23, 0]
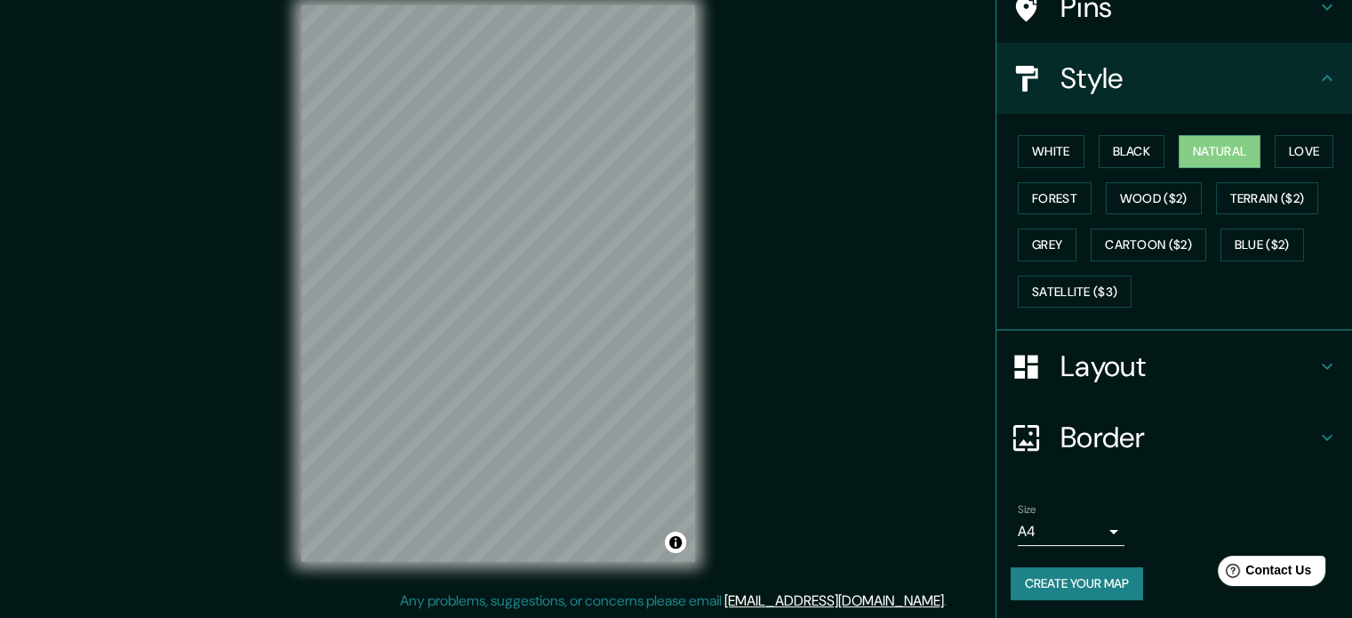
click at [1012, 583] on button "Create your map" at bounding box center [1076, 583] width 132 height 33
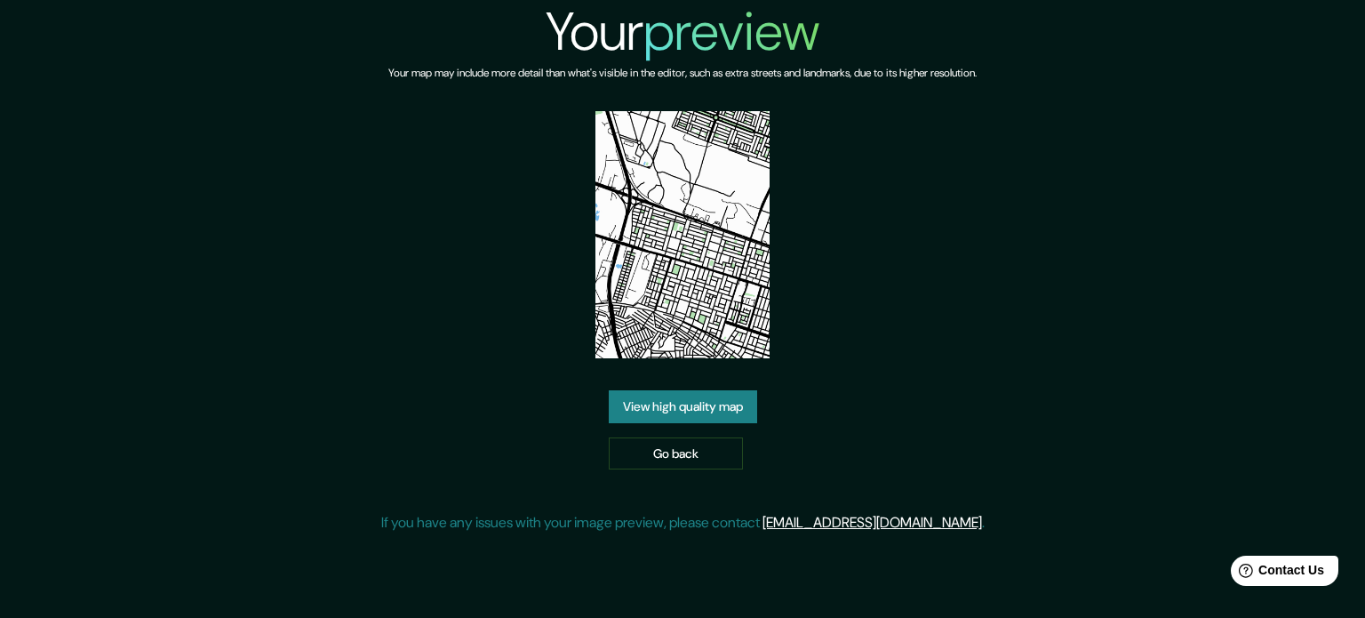
click at [700, 398] on link "View high quality map" at bounding box center [683, 406] width 148 height 33
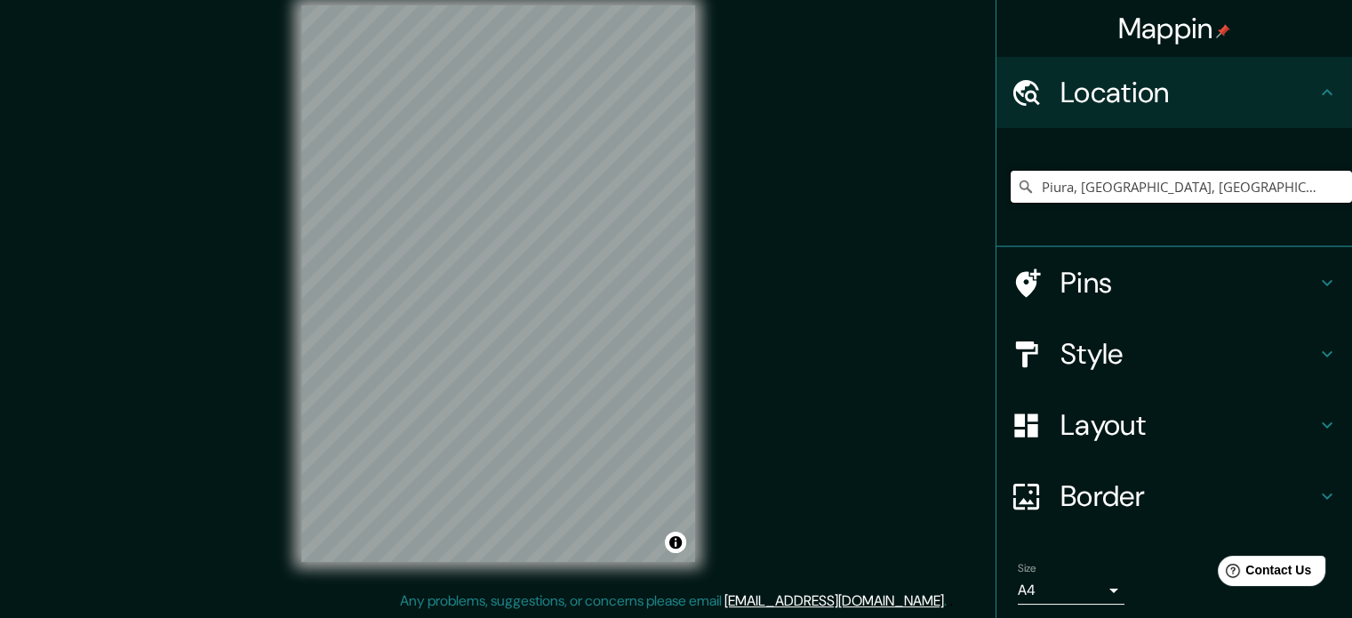
click at [1080, 191] on input "Piura, Departamento de Piura, Perú" at bounding box center [1180, 187] width 341 height 32
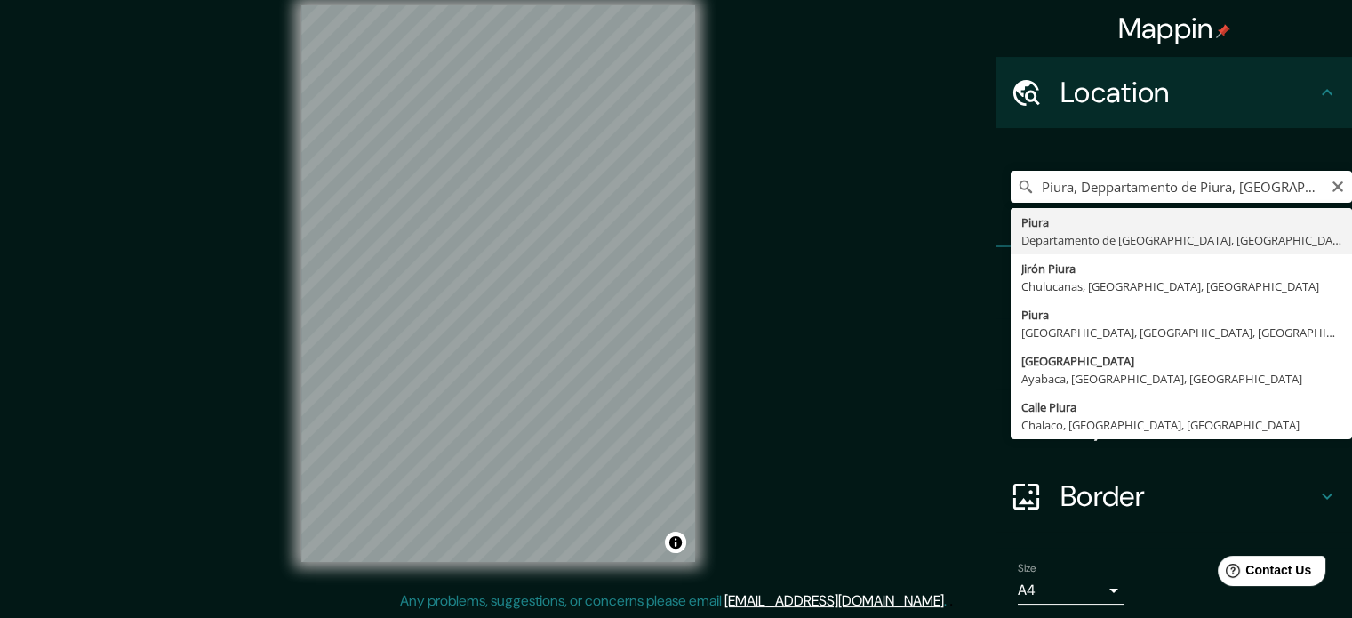
type input "Piura, Departamento de Piura, Perú"
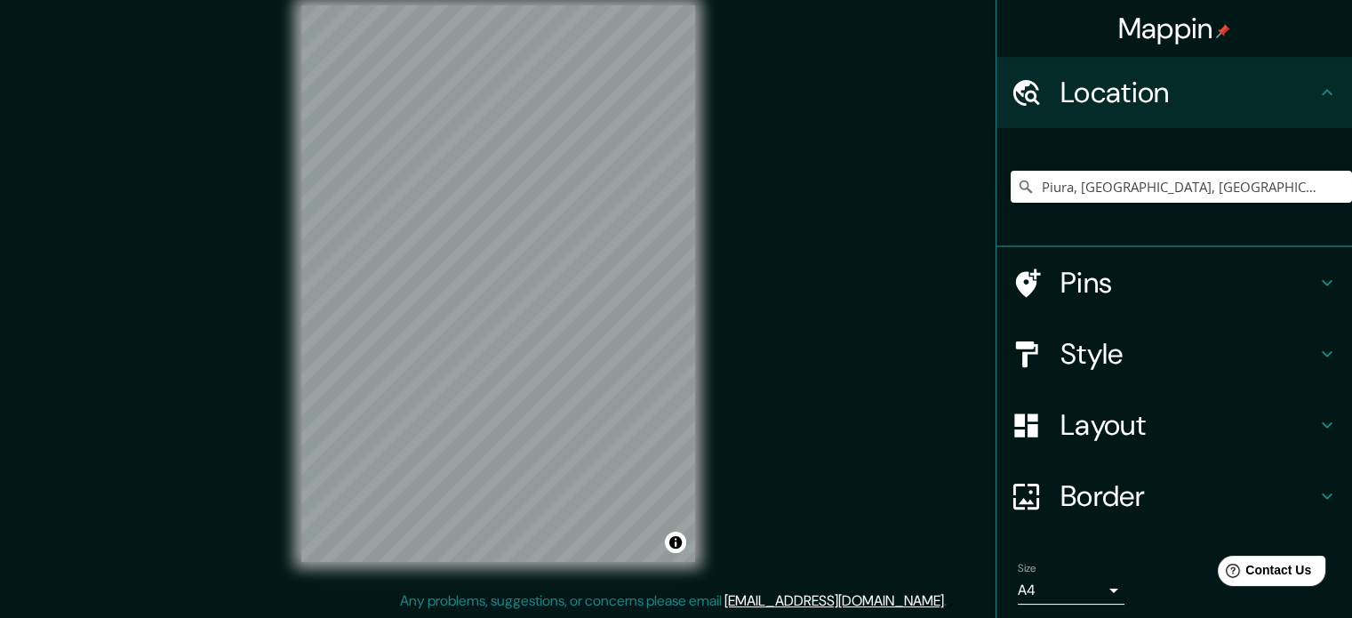
click at [1153, 294] on h4 "Pins" at bounding box center [1188, 283] width 256 height 36
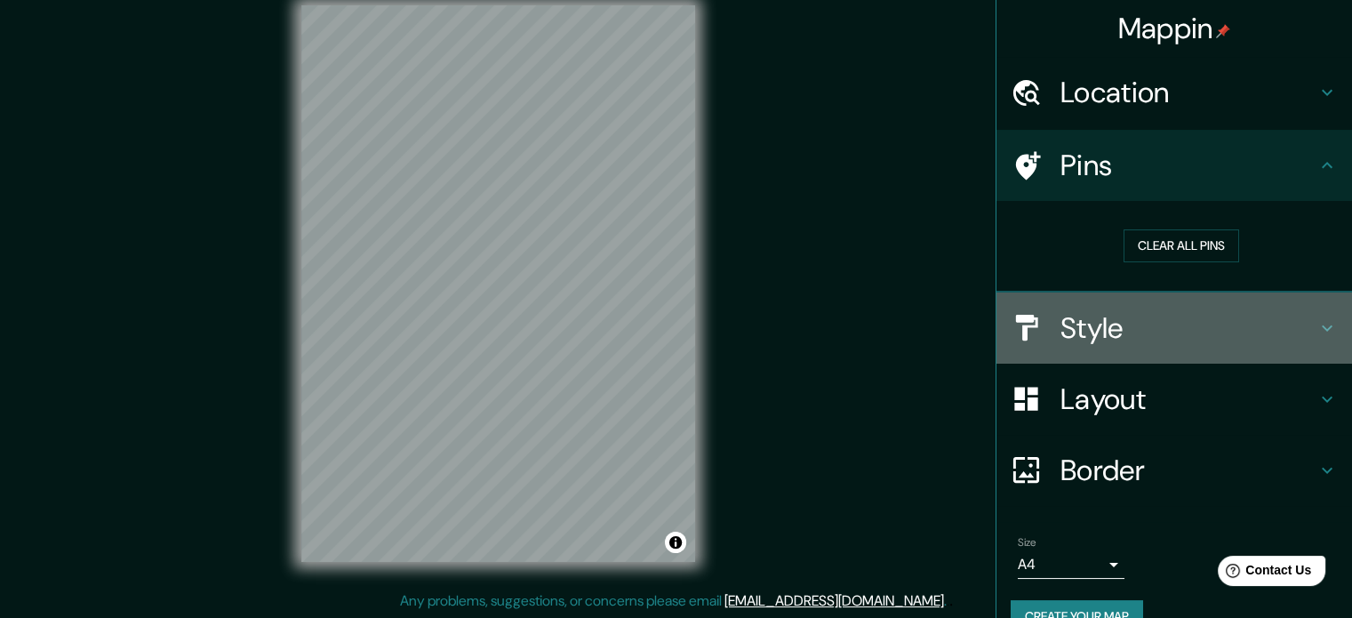
click at [1134, 341] on h4 "Style" at bounding box center [1188, 328] width 256 height 36
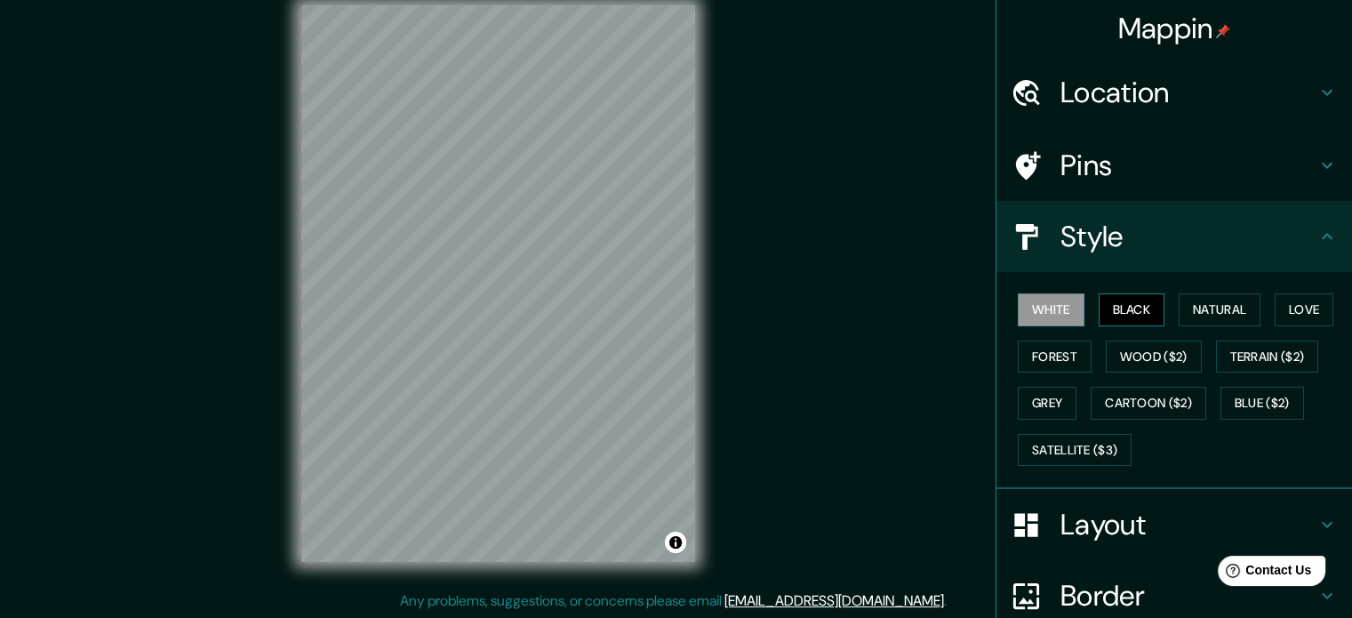
click at [1099, 299] on button "Black" at bounding box center [1131, 309] width 67 height 33
click at [1240, 321] on button "Natural" at bounding box center [1219, 309] width 82 height 33
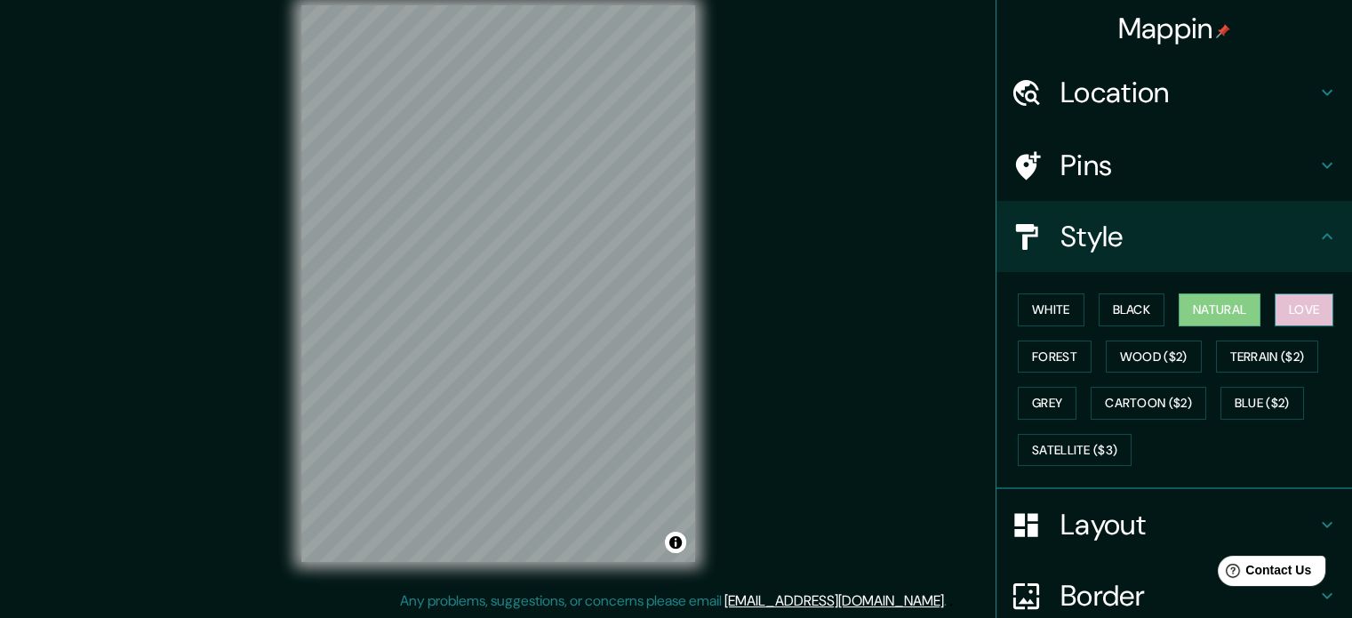
click at [1299, 312] on button "Love" at bounding box center [1303, 309] width 59 height 33
click at [1031, 344] on button "Forest" at bounding box center [1054, 356] width 74 height 33
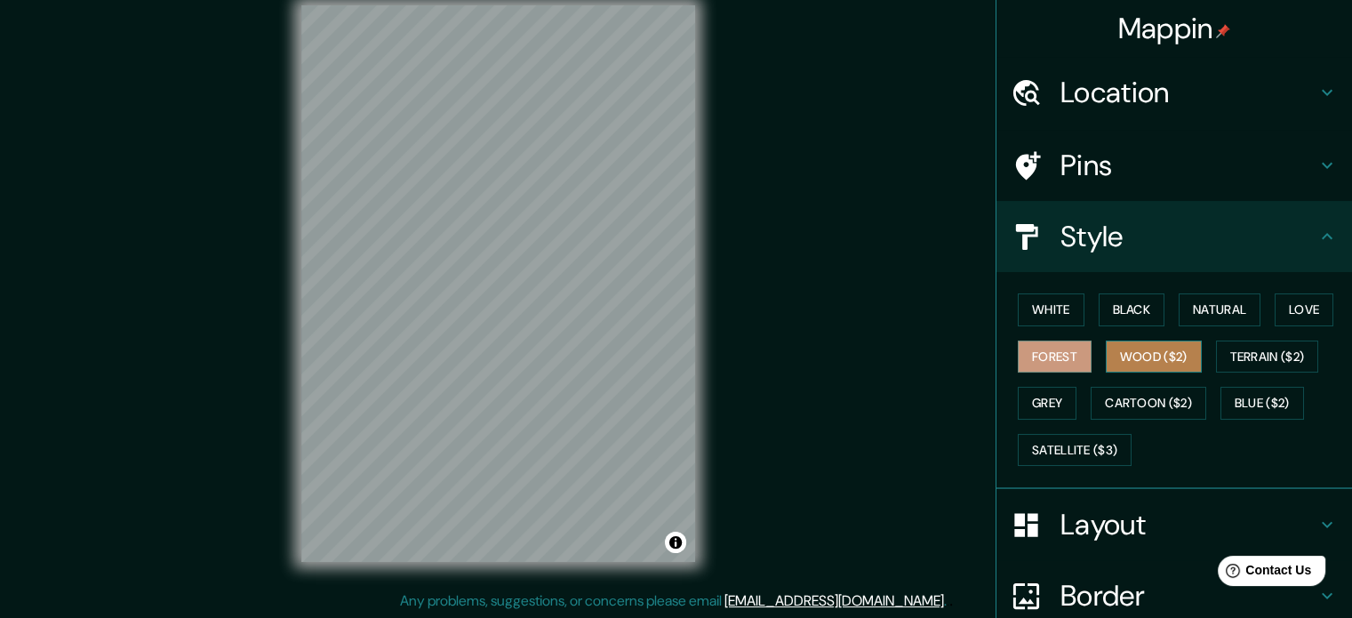
click at [1182, 349] on button "Wood ($2)" at bounding box center [1153, 356] width 96 height 33
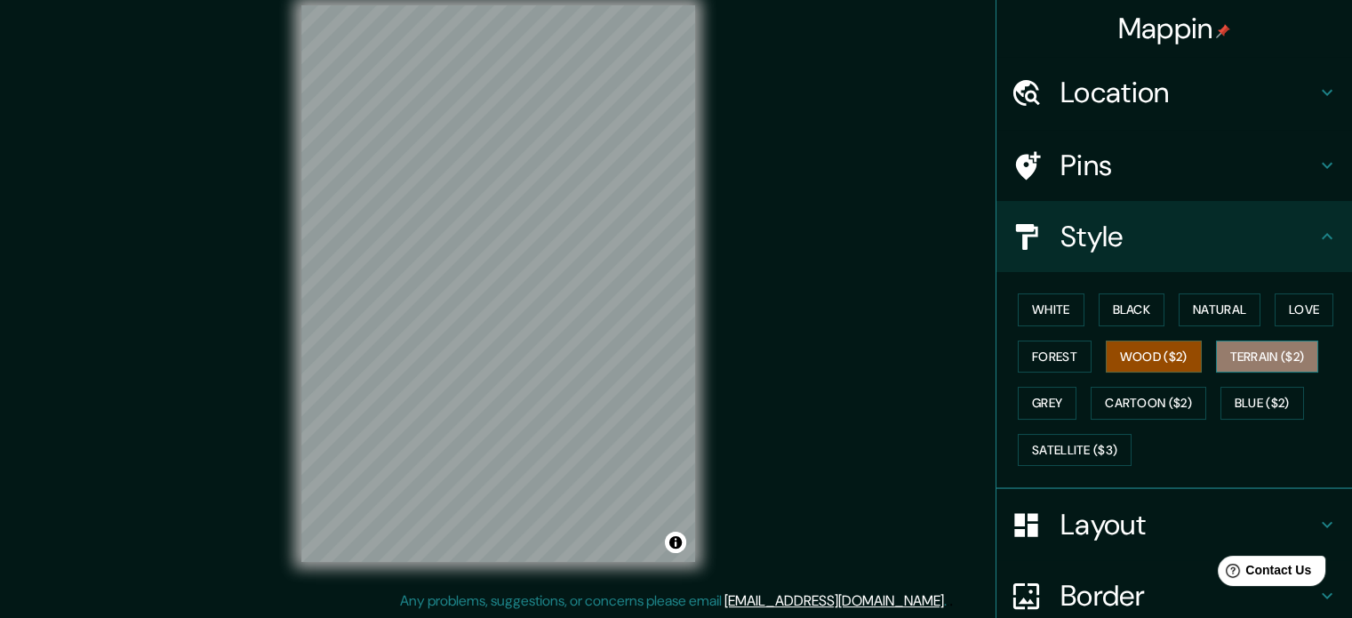
click at [1216, 347] on button "Terrain ($2)" at bounding box center [1267, 356] width 103 height 33
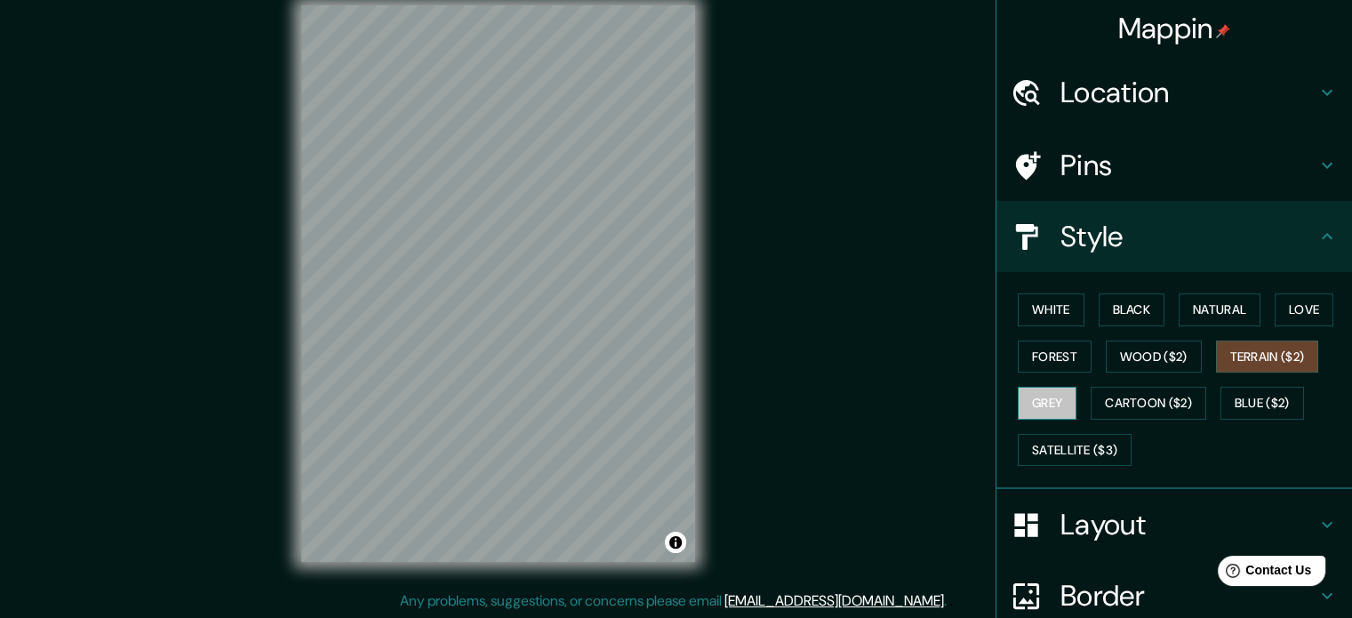
click at [1027, 411] on button "Grey" at bounding box center [1046, 403] width 59 height 33
click at [1230, 393] on button "Blue ($2)" at bounding box center [1262, 403] width 84 height 33
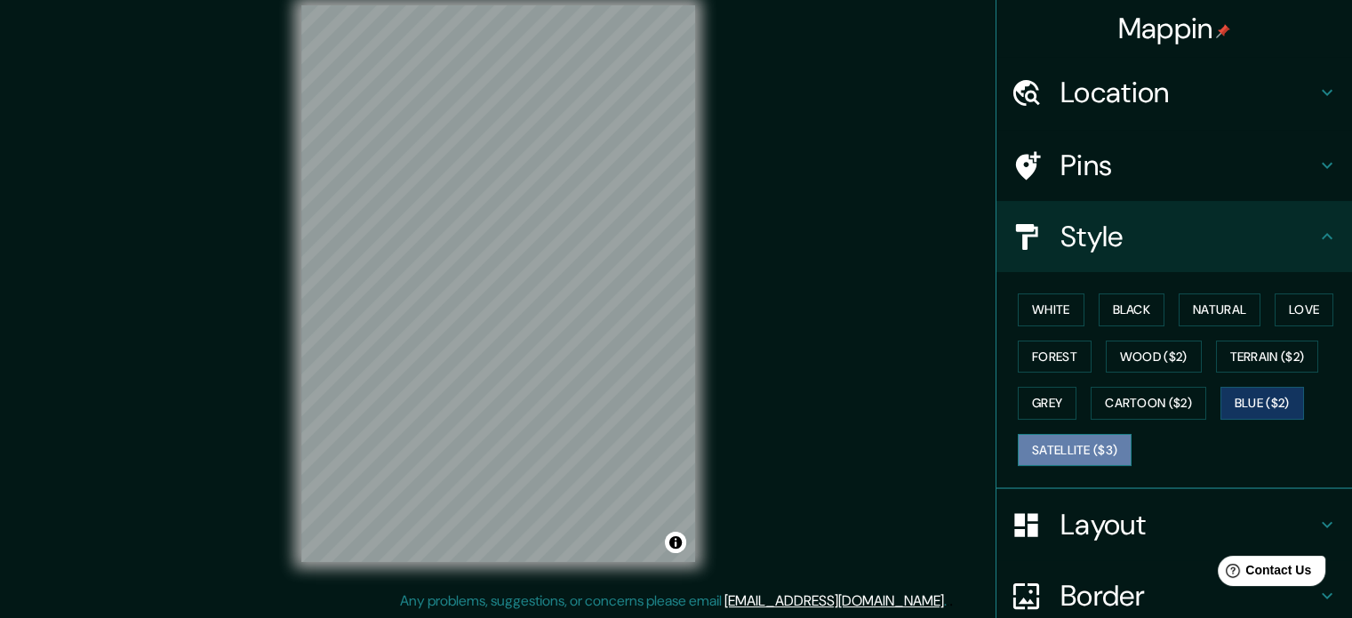
click at [1064, 454] on button "Satellite ($3)" at bounding box center [1074, 450] width 114 height 33
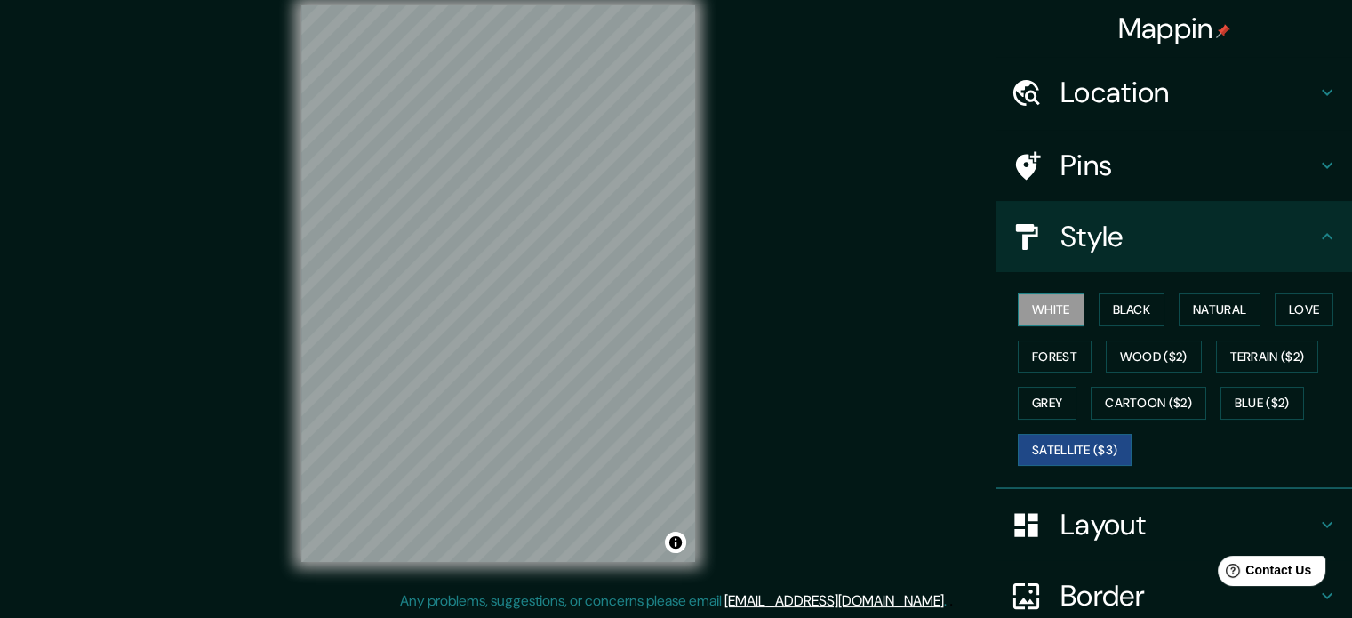
click at [1056, 308] on button "White" at bounding box center [1050, 309] width 67 height 33
click at [1108, 300] on button "Black" at bounding box center [1131, 309] width 67 height 33
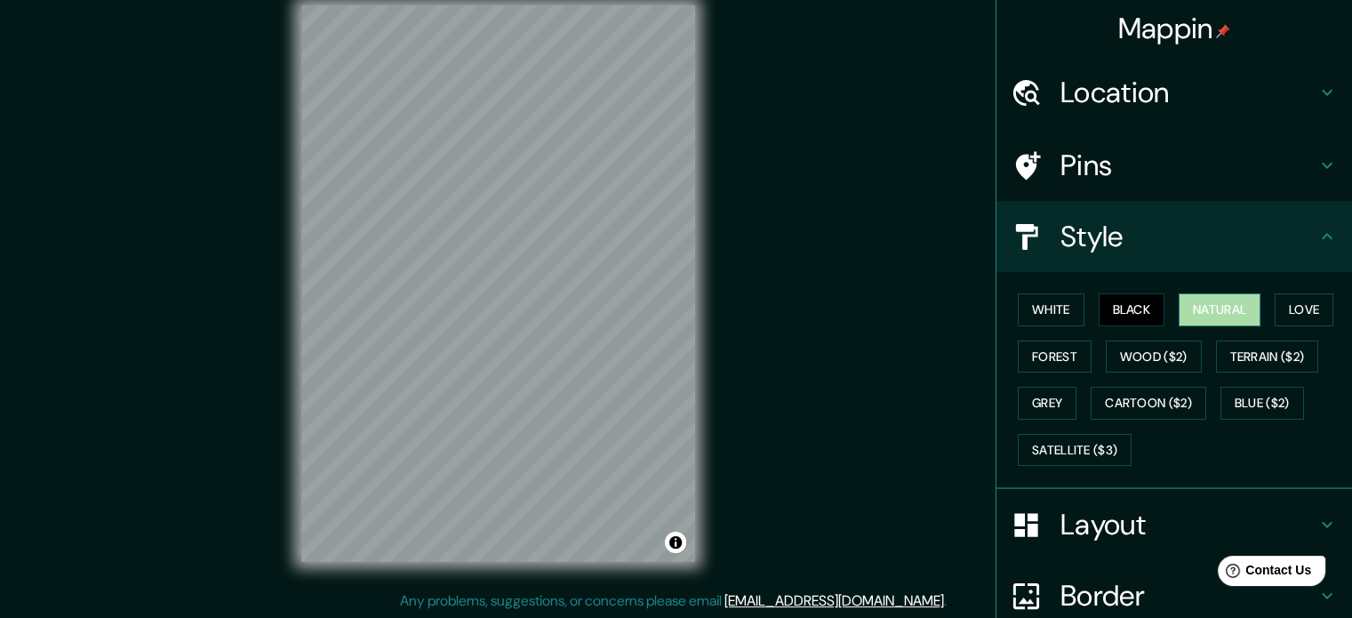
click at [1205, 319] on button "Natural" at bounding box center [1219, 309] width 82 height 33
click at [1290, 314] on button "Love" at bounding box center [1303, 309] width 59 height 33
click at [1216, 305] on button "Natural" at bounding box center [1219, 309] width 82 height 33
click at [1126, 307] on button "Black" at bounding box center [1131, 309] width 67 height 33
click at [1049, 314] on button "White" at bounding box center [1050, 309] width 67 height 33
